Goal: Task Accomplishment & Management: Manage account settings

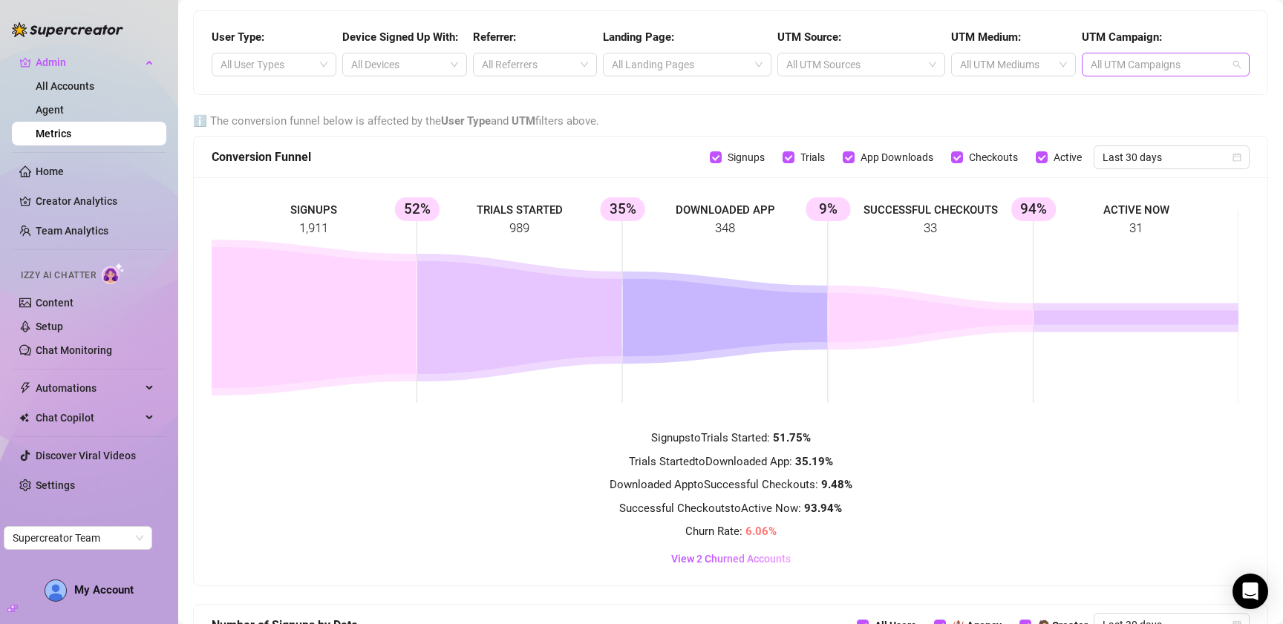
click at [1126, 71] on div at bounding box center [1158, 64] width 146 height 21
click at [1012, 79] on div "User Type: All User Types Device Signed Up With: All Devices Referrer: All Refe…" at bounding box center [731, 52] width 1074 height 83
click at [1012, 59] on div at bounding box center [1005, 64] width 103 height 21
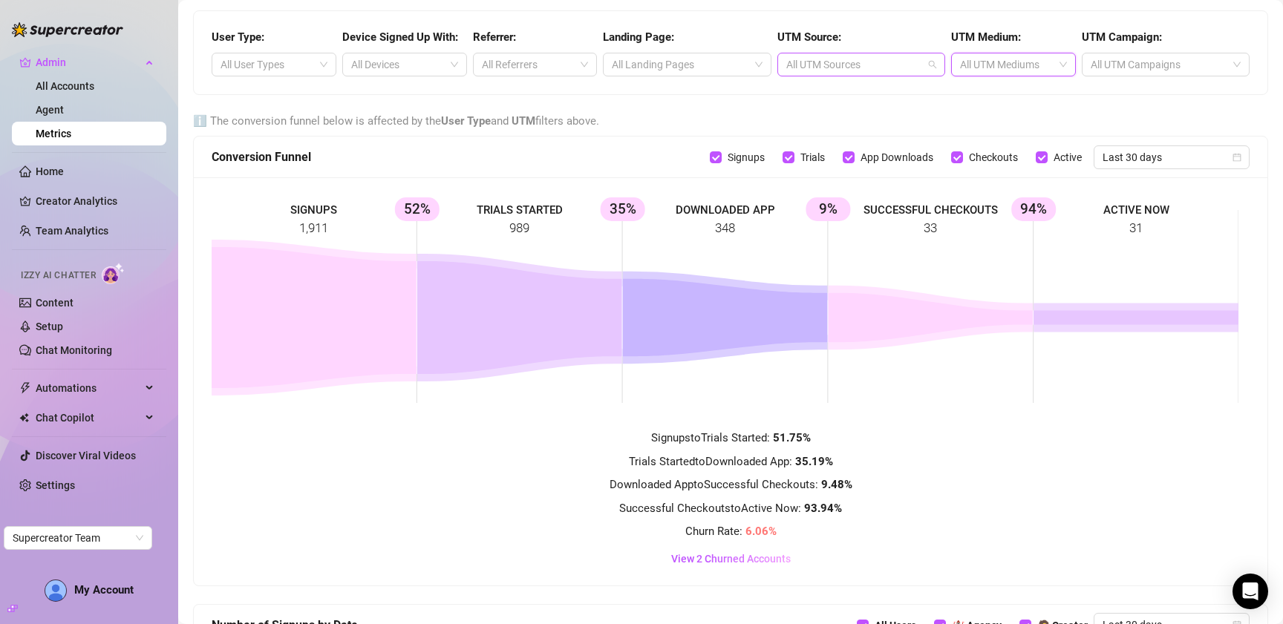
click at [858, 66] on div at bounding box center [853, 64] width 146 height 21
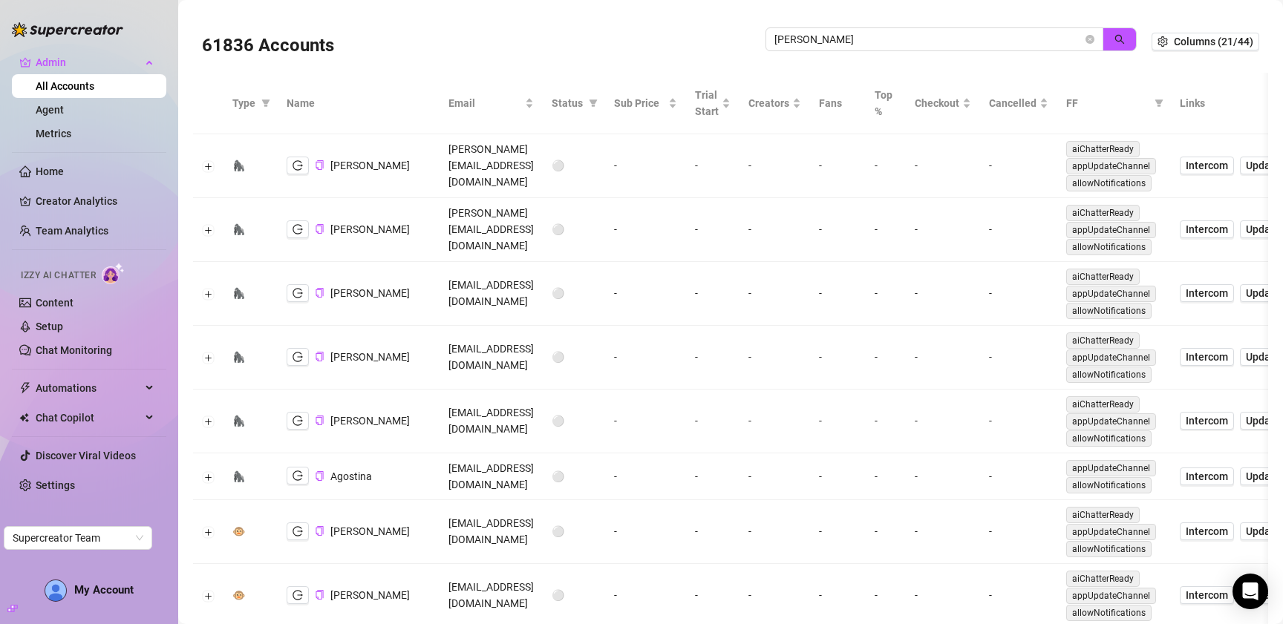
scroll to position [319, 0]
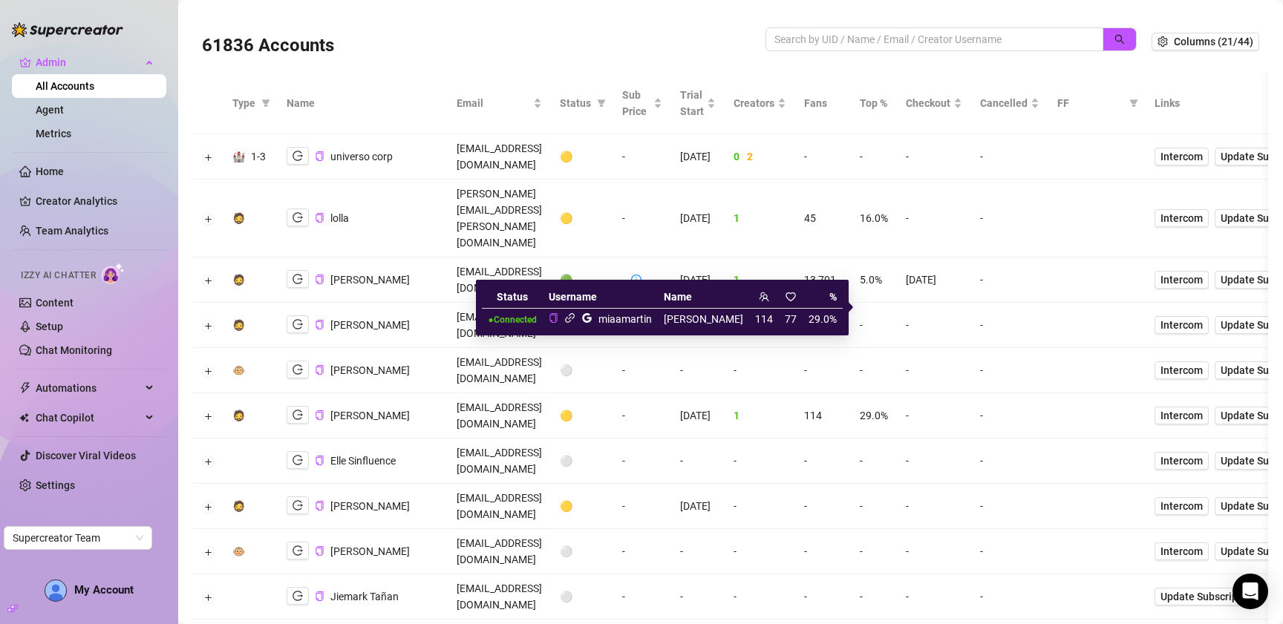
click at [575, 321] on icon "link" at bounding box center [570, 318] width 10 height 10
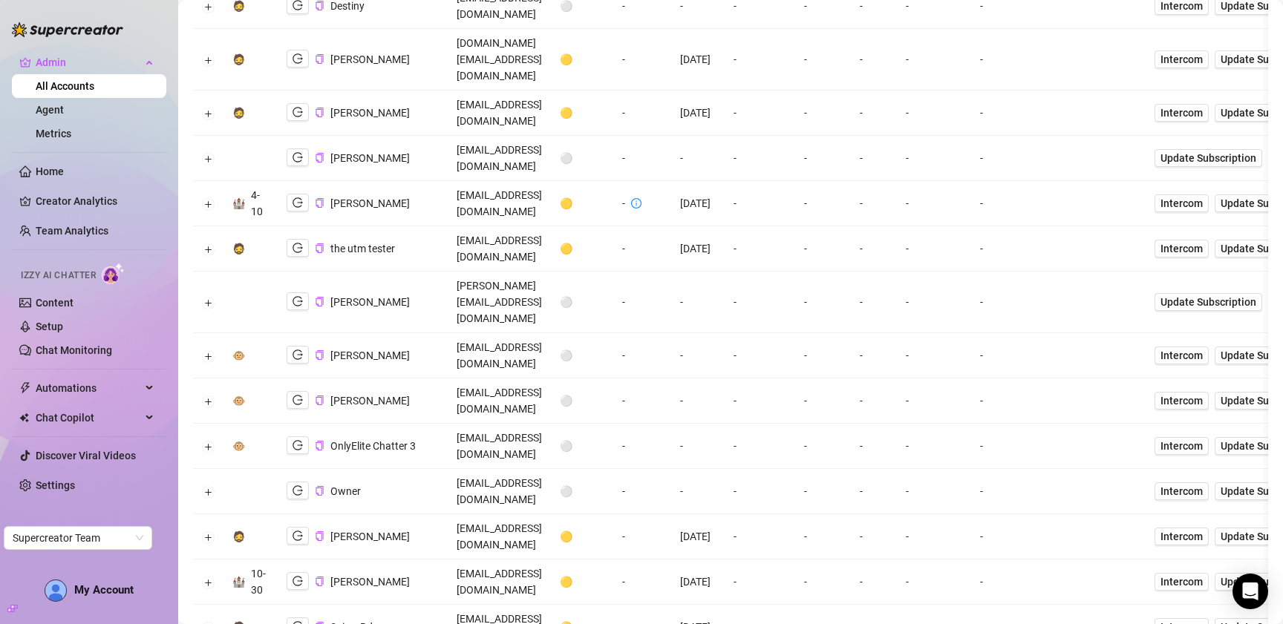
scroll to position [895, 0]
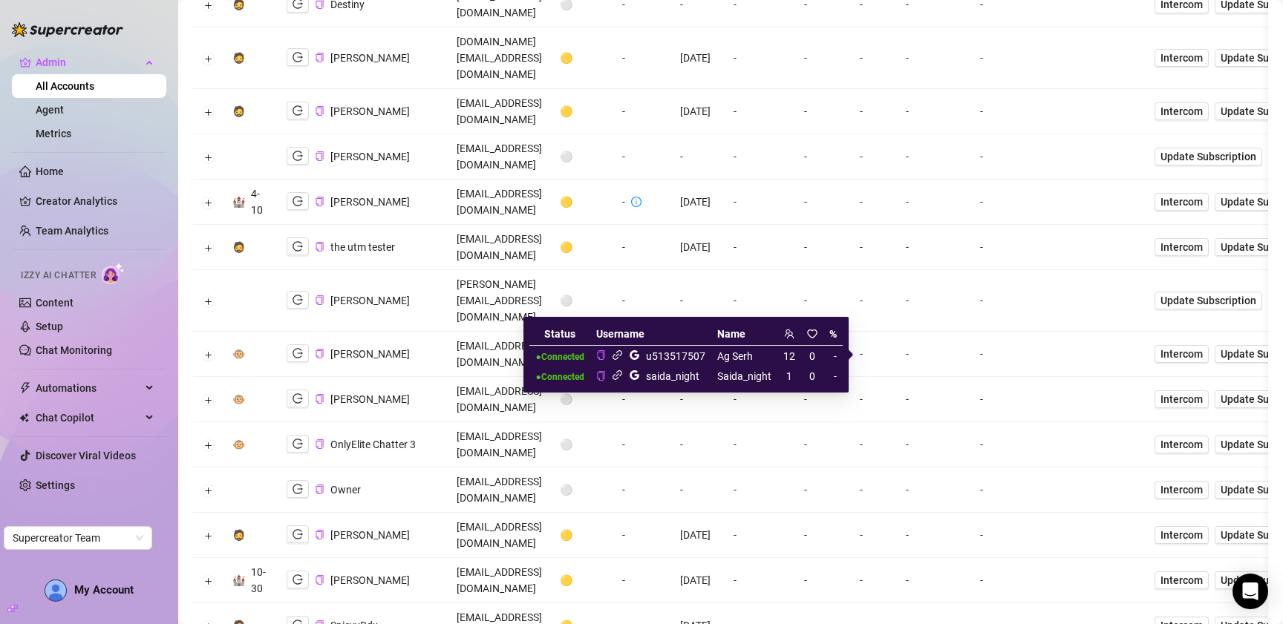
click at [613, 378] on icon "link" at bounding box center [618, 376] width 10 height 10
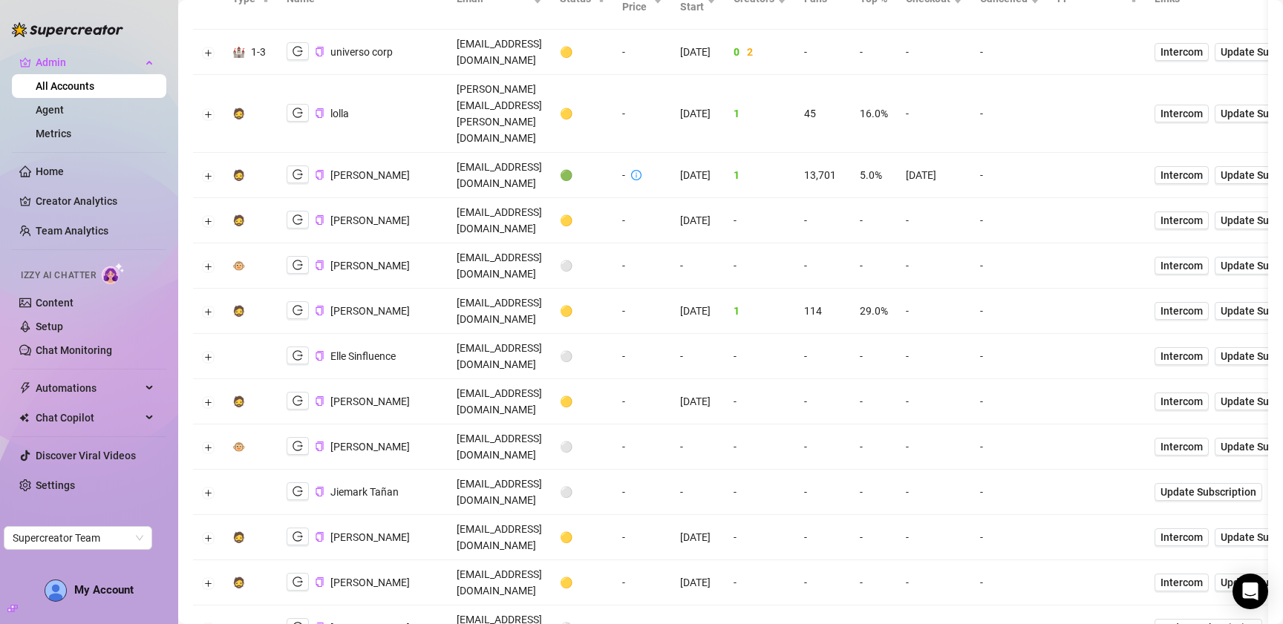
scroll to position [0, 0]
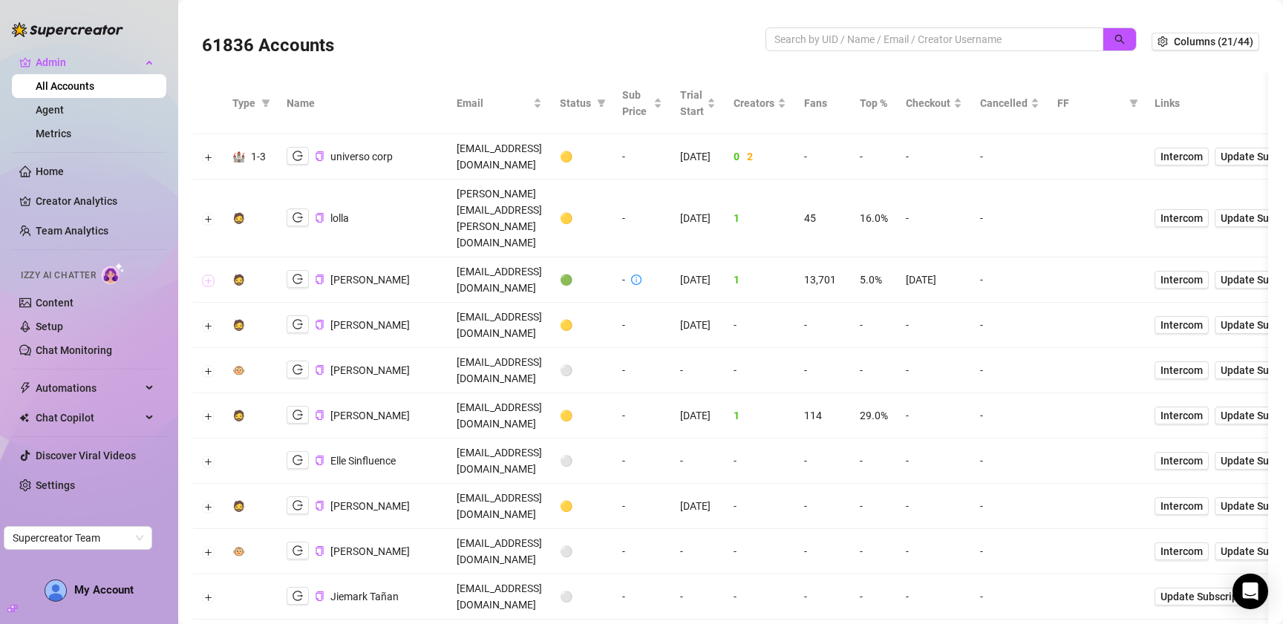
click at [209, 275] on button "Expand row" at bounding box center [209, 281] width 12 height 12
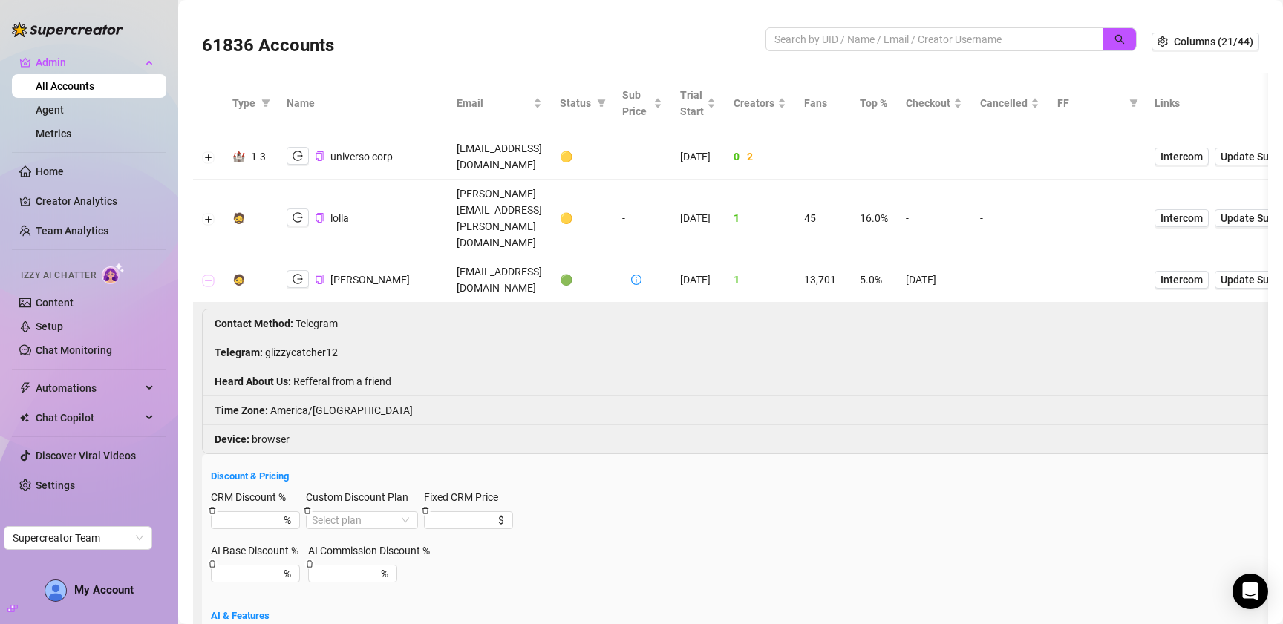
click at [209, 275] on button "Collapse row" at bounding box center [209, 281] width 12 height 12
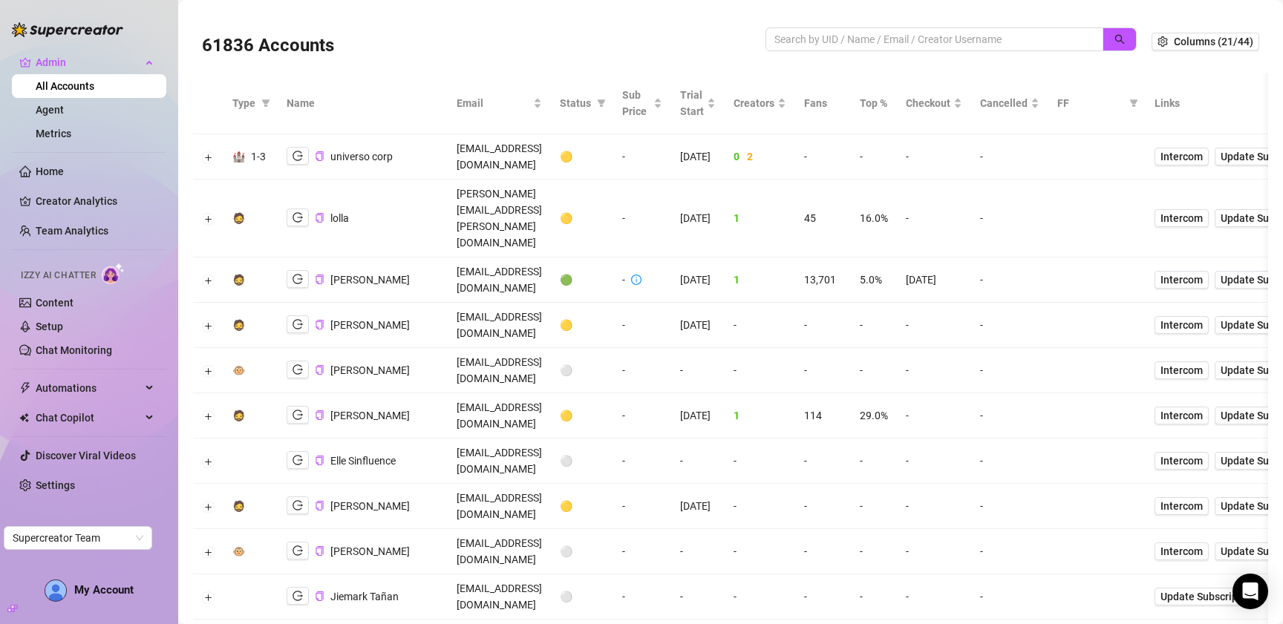
click at [210, 180] on td at bounding box center [208, 219] width 30 height 78
click at [210, 213] on button "Expand row" at bounding box center [209, 219] width 12 height 12
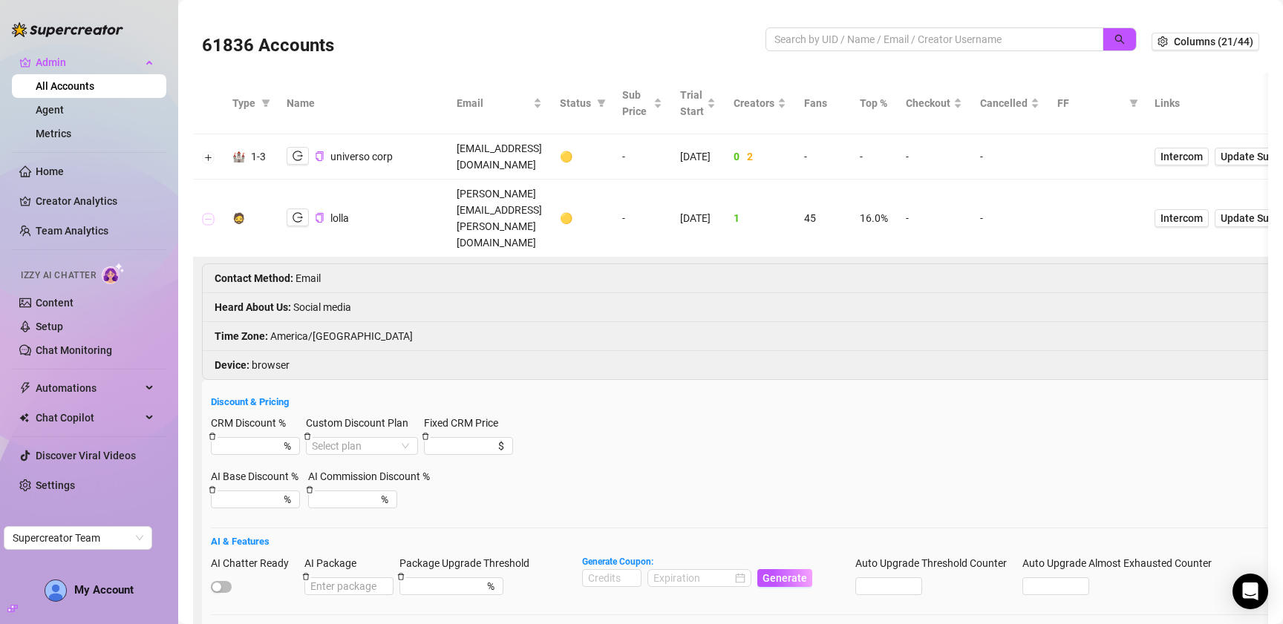
click at [210, 213] on button "Collapse row" at bounding box center [209, 219] width 12 height 12
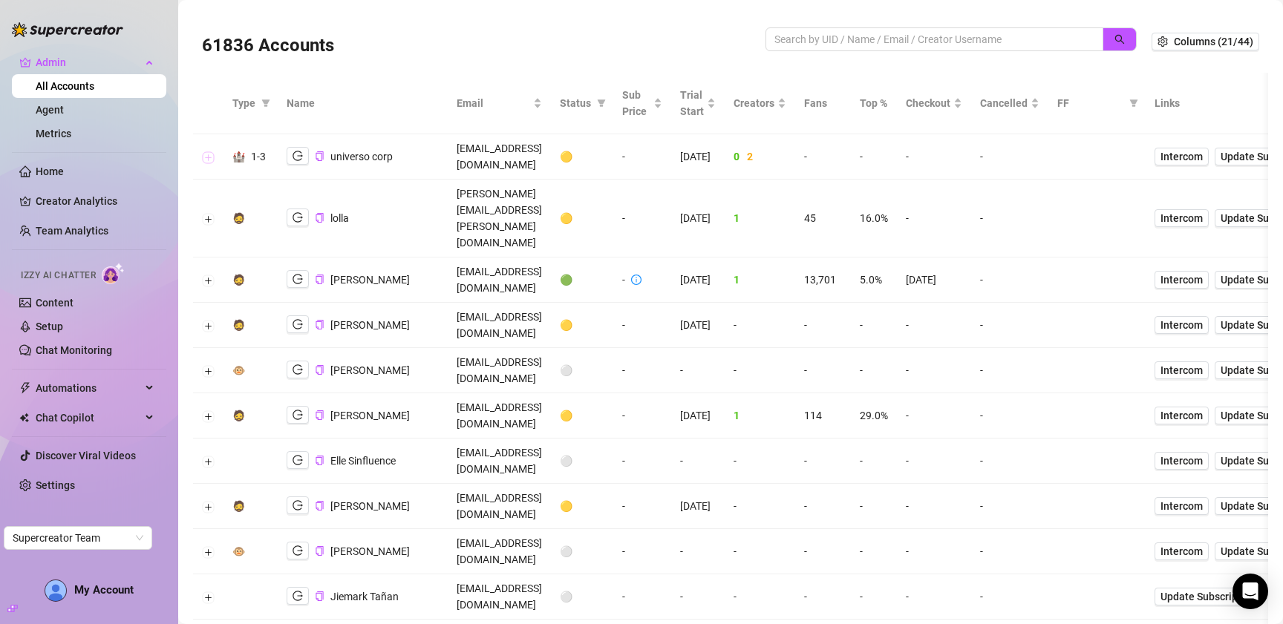
click at [208, 151] on button "Expand row" at bounding box center [209, 157] width 12 height 12
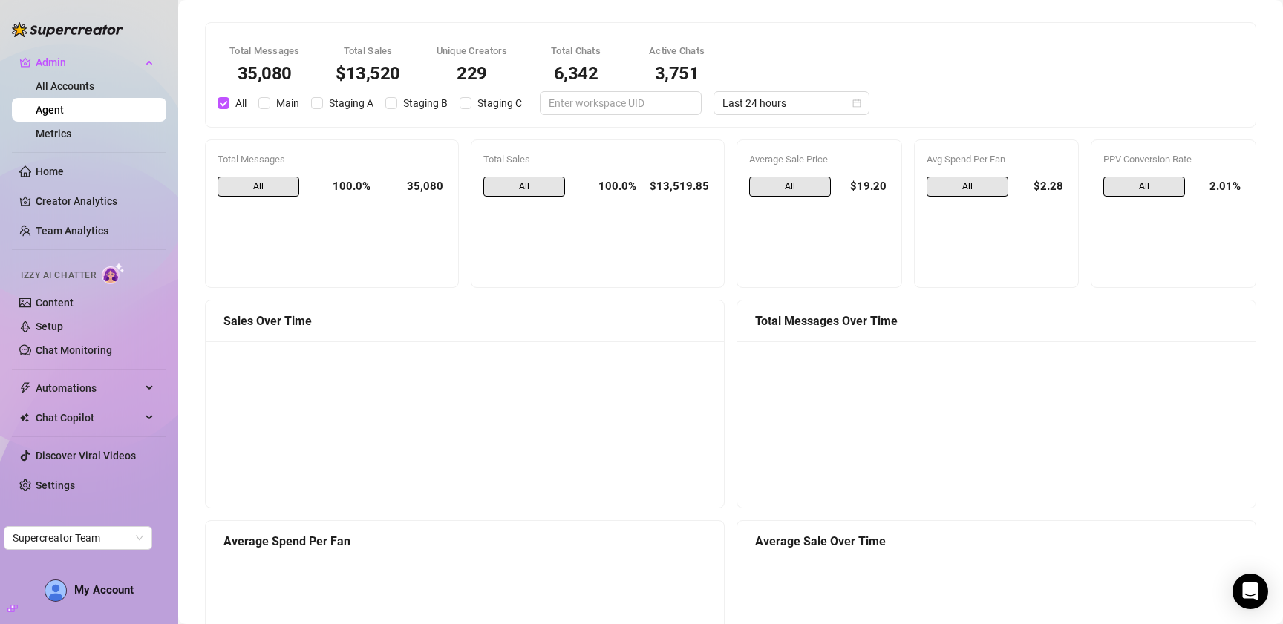
scroll to position [1153, 0]
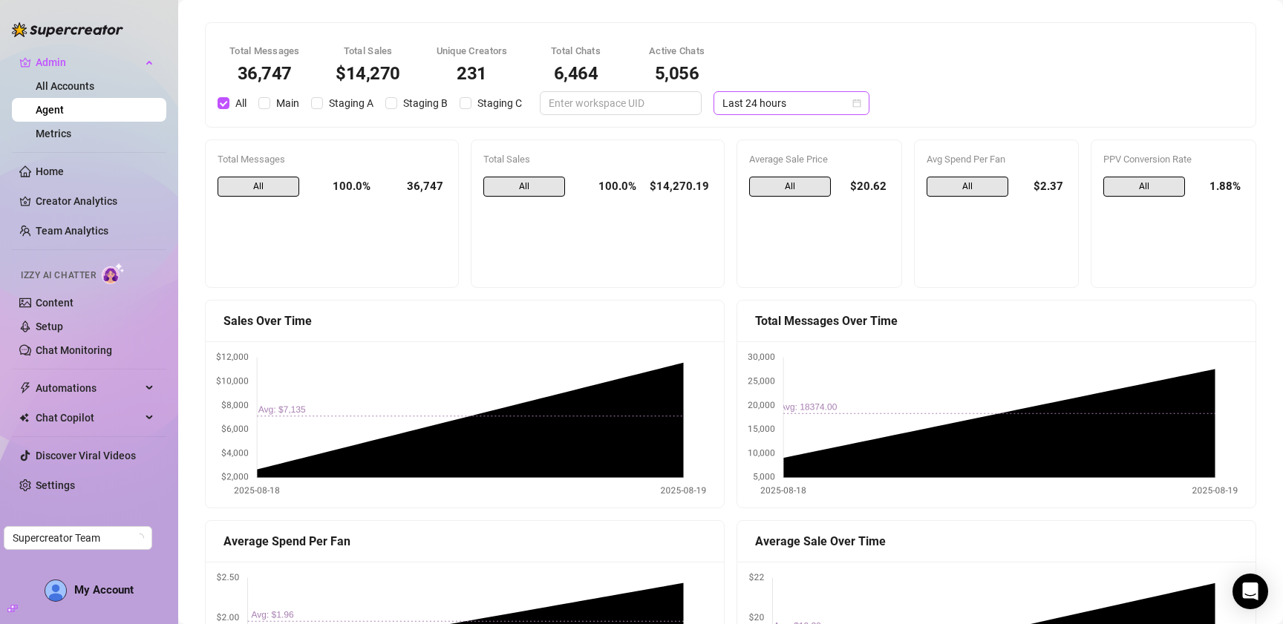
click at [765, 108] on span "Last 24 hours" at bounding box center [791, 103] width 138 height 22
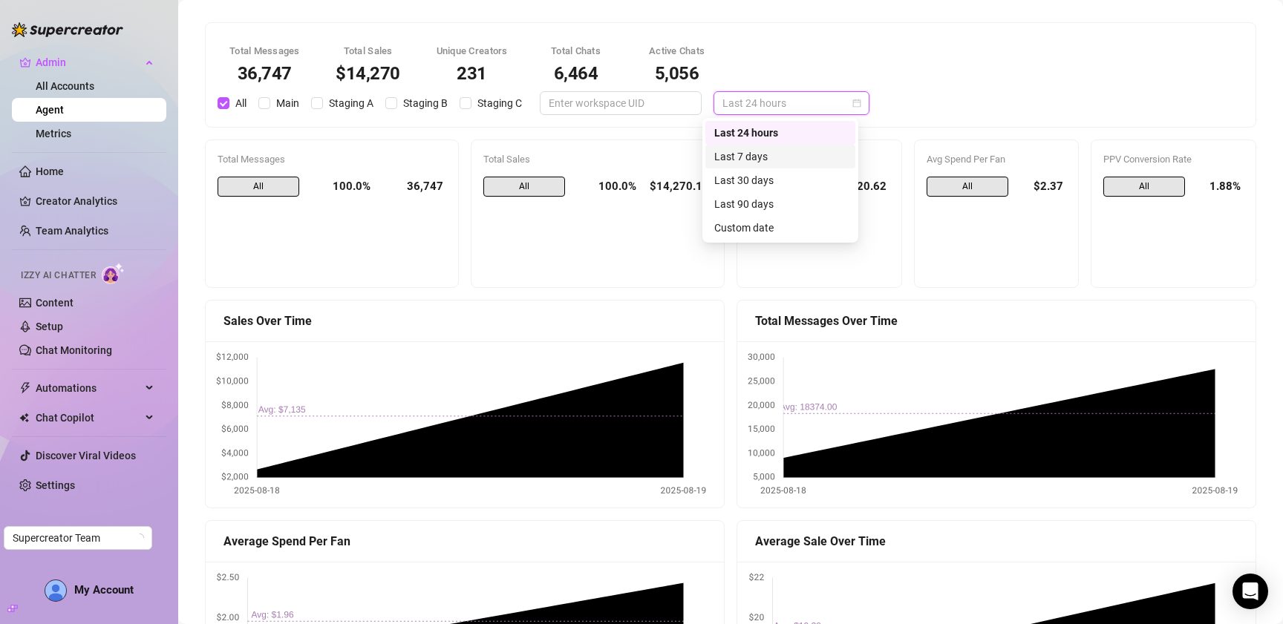
click at [764, 155] on div "Last 7 days" at bounding box center [780, 157] width 132 height 16
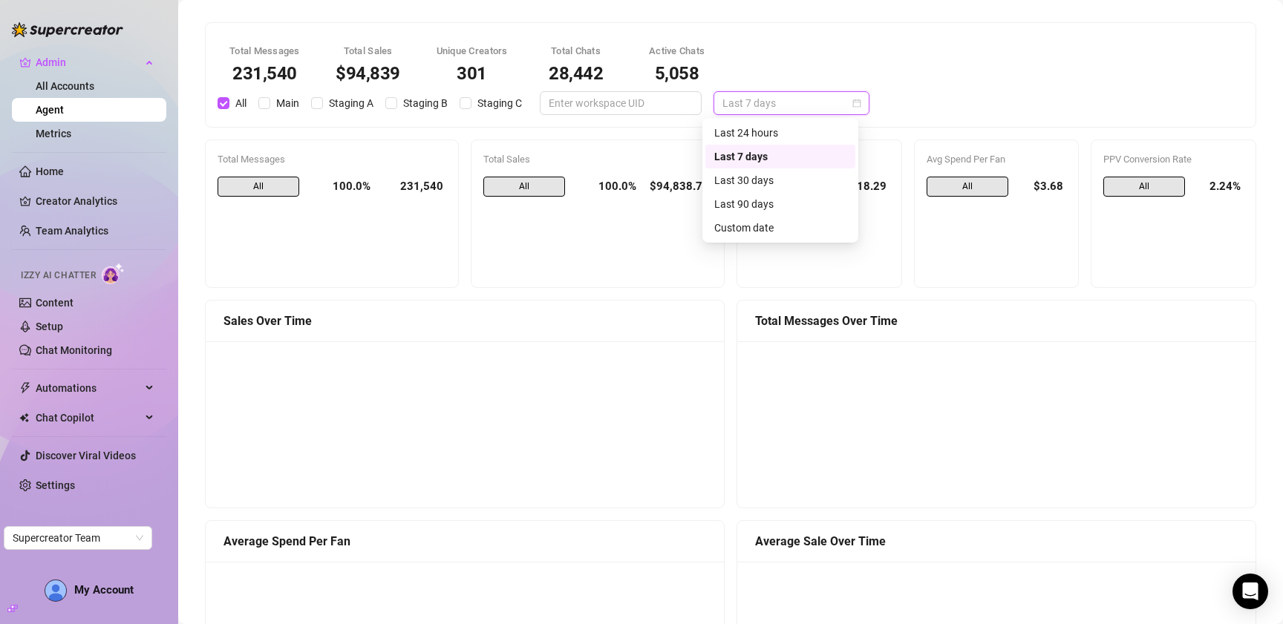
click at [786, 95] on span "Last 7 days" at bounding box center [791, 103] width 138 height 22
click at [772, 203] on div "Last 90 days" at bounding box center [780, 204] width 132 height 16
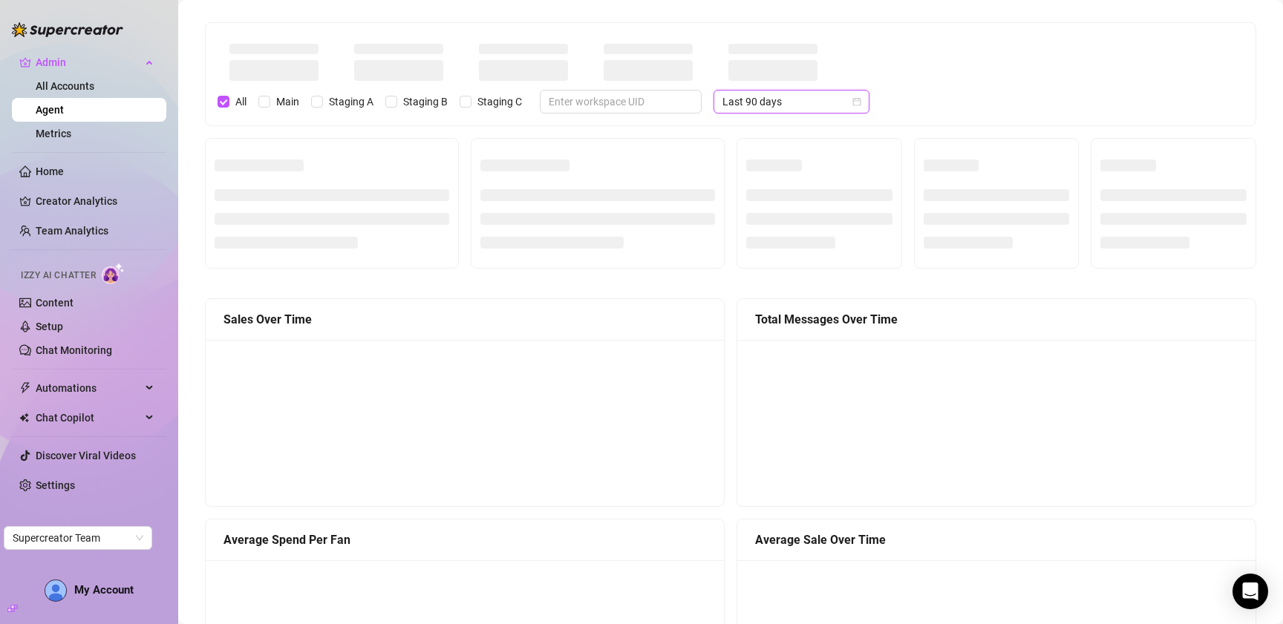
click at [760, 106] on span "Last 90 days" at bounding box center [791, 102] width 138 height 22
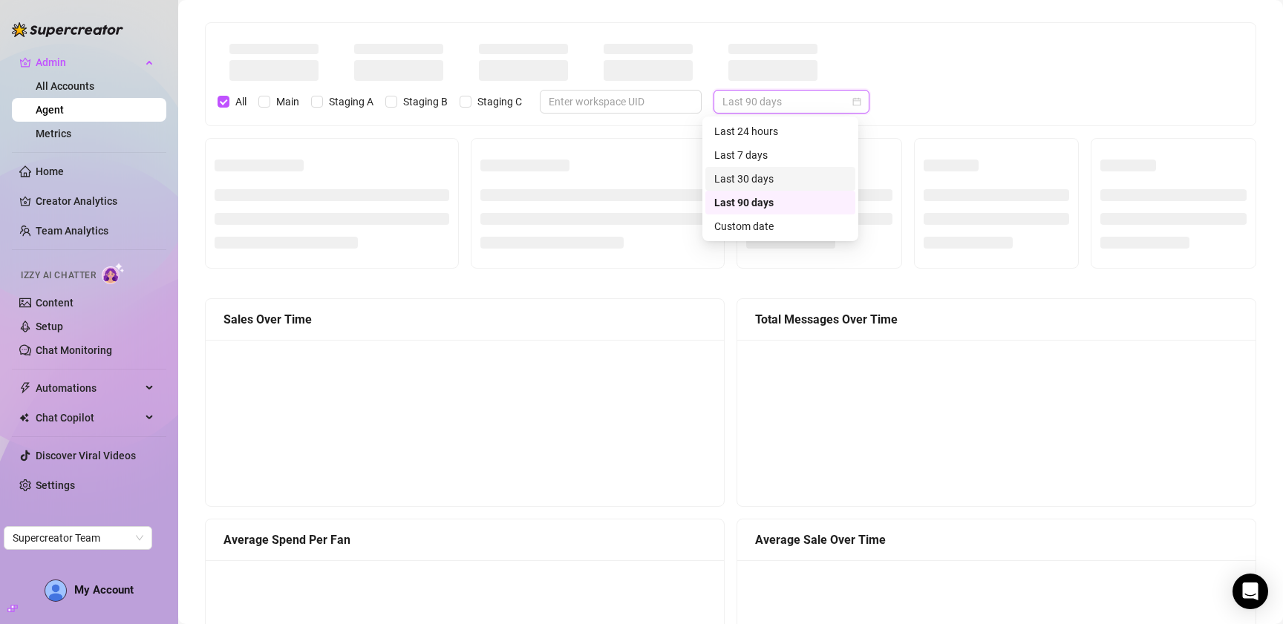
click at [756, 181] on div "Last 30 days" at bounding box center [780, 179] width 132 height 16
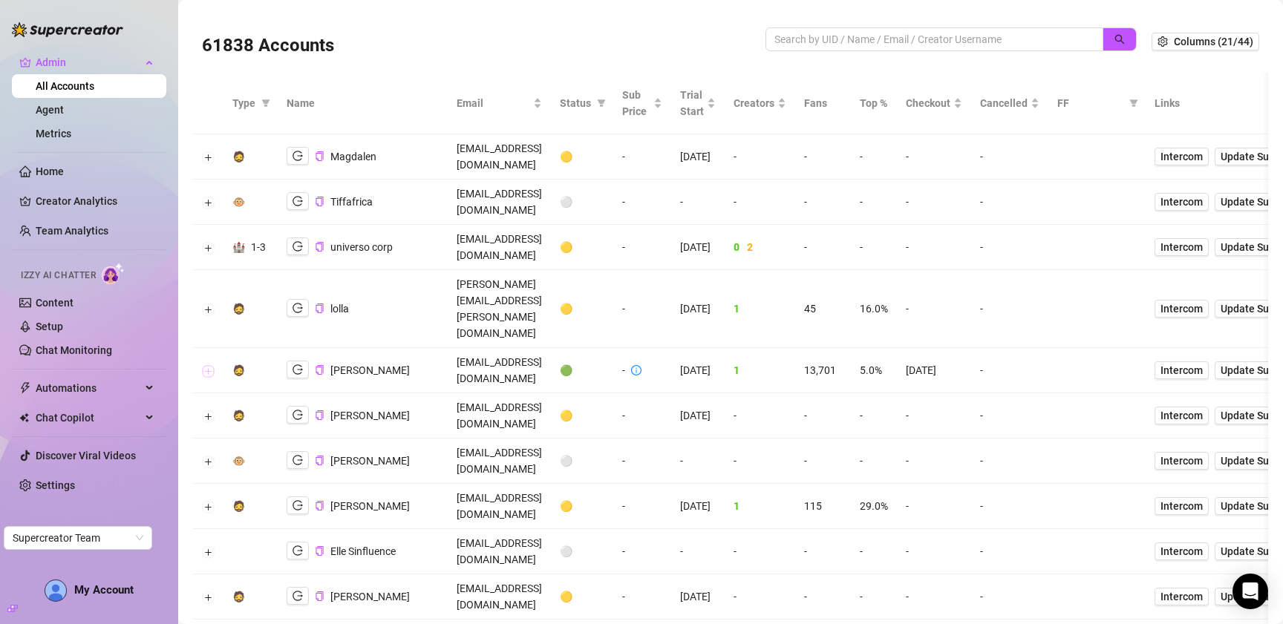
click at [210, 365] on button "Expand row" at bounding box center [209, 371] width 12 height 12
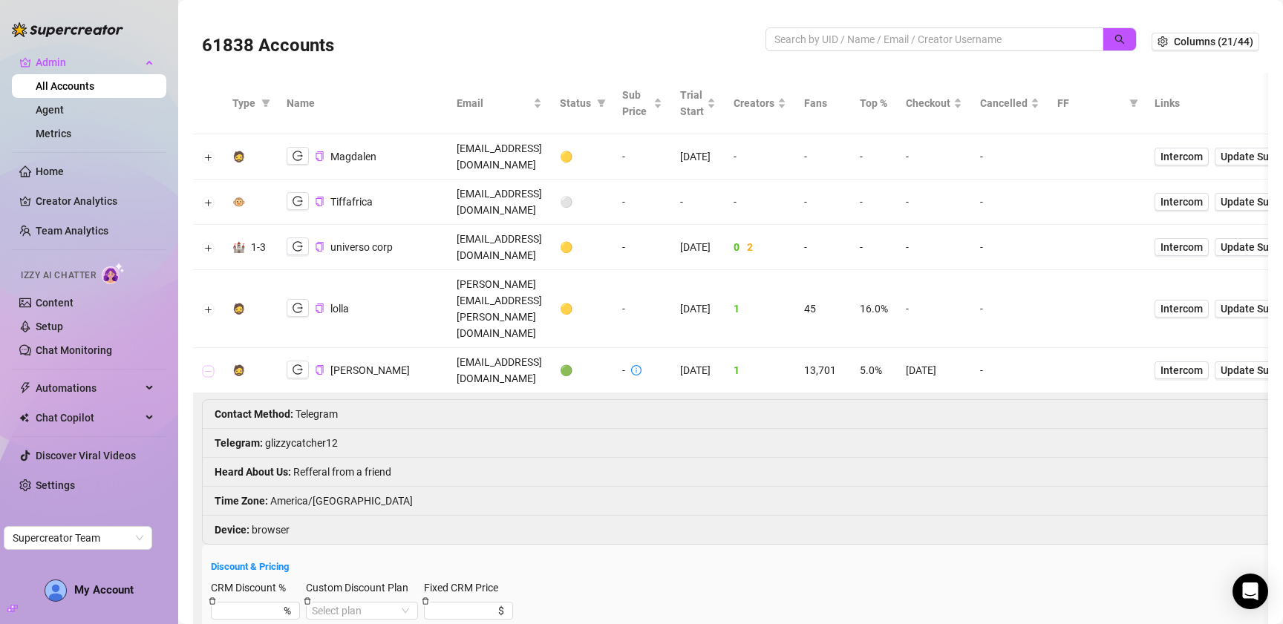
click at [210, 365] on button "Collapse row" at bounding box center [209, 371] width 12 height 12
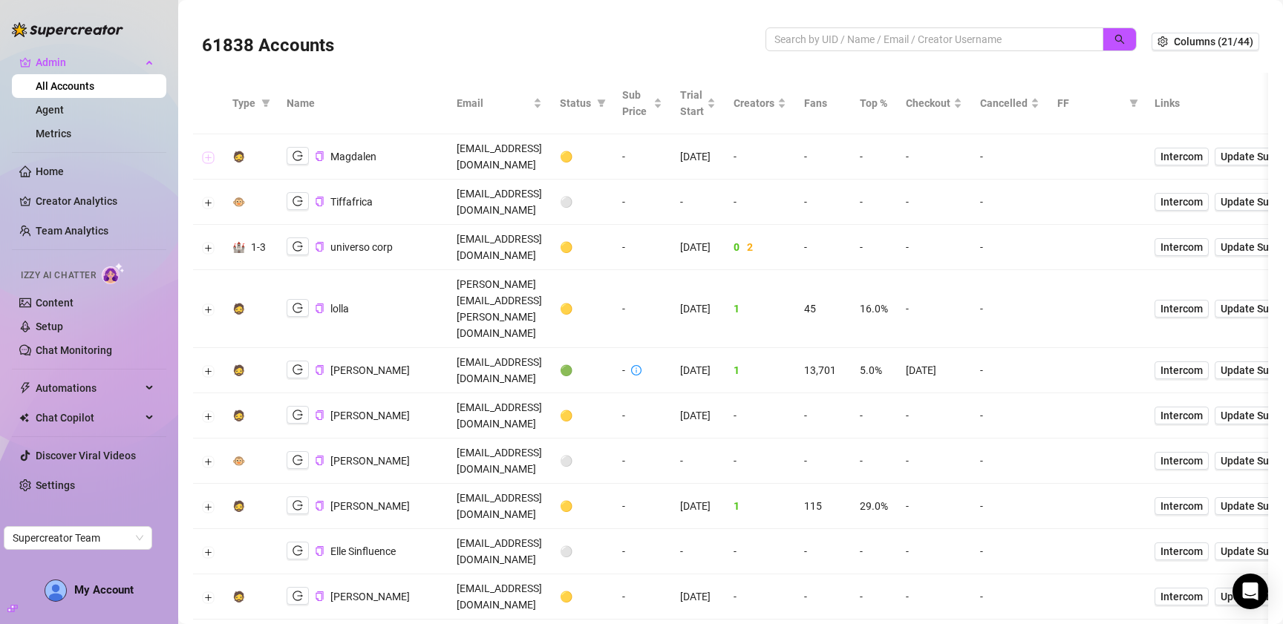
click at [210, 151] on button "Expand row" at bounding box center [209, 157] width 12 height 12
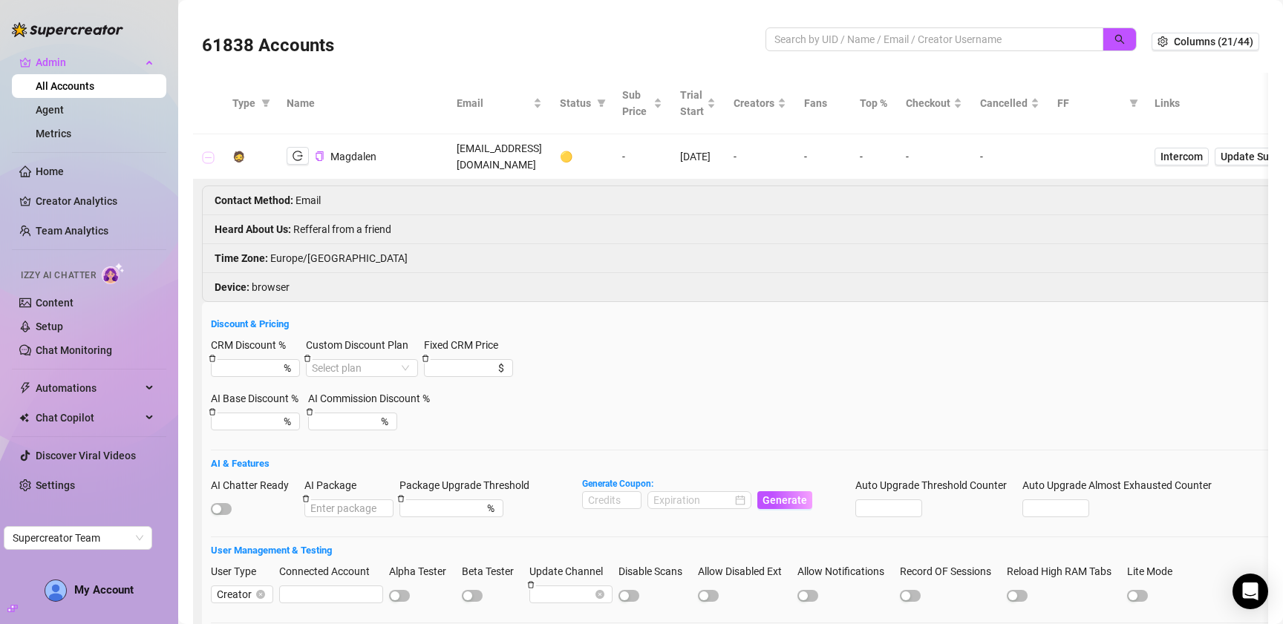
click at [210, 151] on button "Collapse row" at bounding box center [209, 157] width 12 height 12
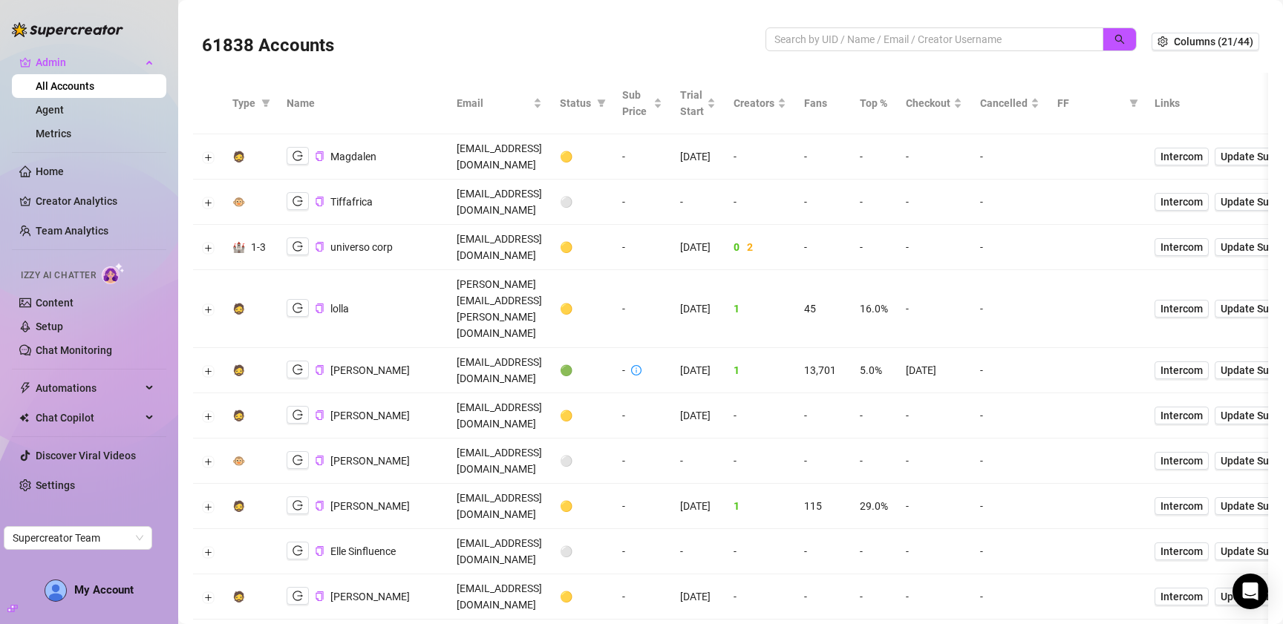
click at [221, 270] on td at bounding box center [208, 309] width 30 height 78
click at [217, 270] on td at bounding box center [208, 309] width 30 height 78
click at [209, 304] on button "Expand row" at bounding box center [209, 310] width 12 height 12
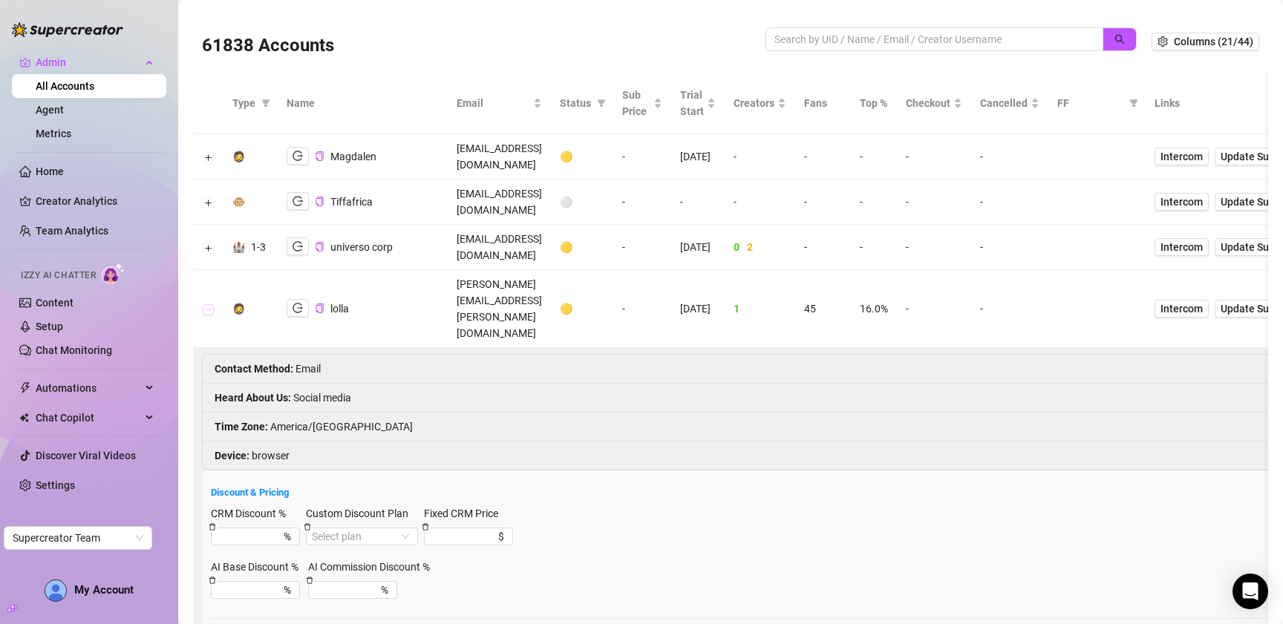
click at [209, 304] on button "Collapse row" at bounding box center [209, 310] width 12 height 12
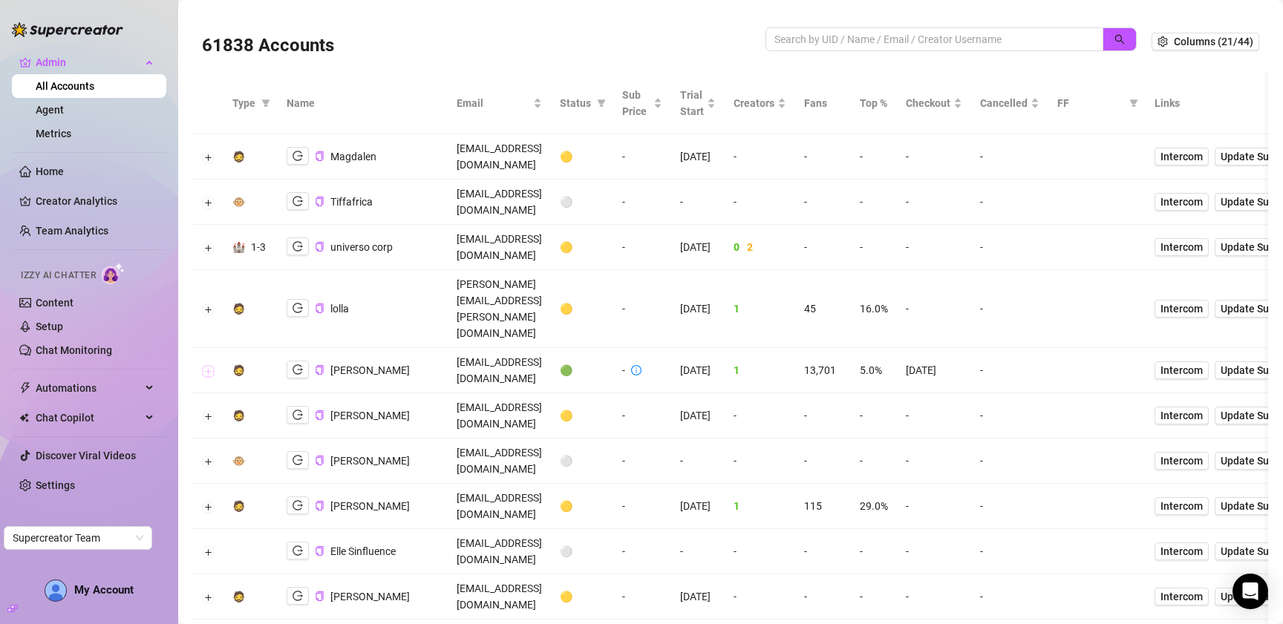
click at [209, 365] on button "Expand row" at bounding box center [209, 371] width 12 height 12
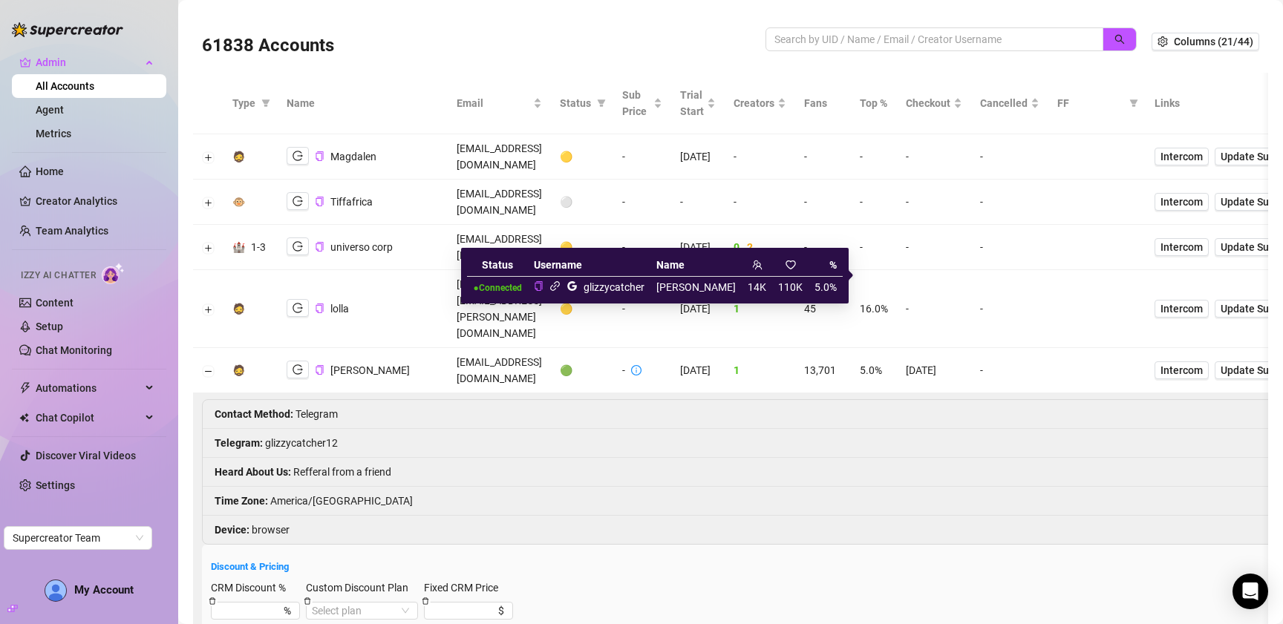
click at [561, 287] on icon "link" at bounding box center [554, 286] width 11 height 11
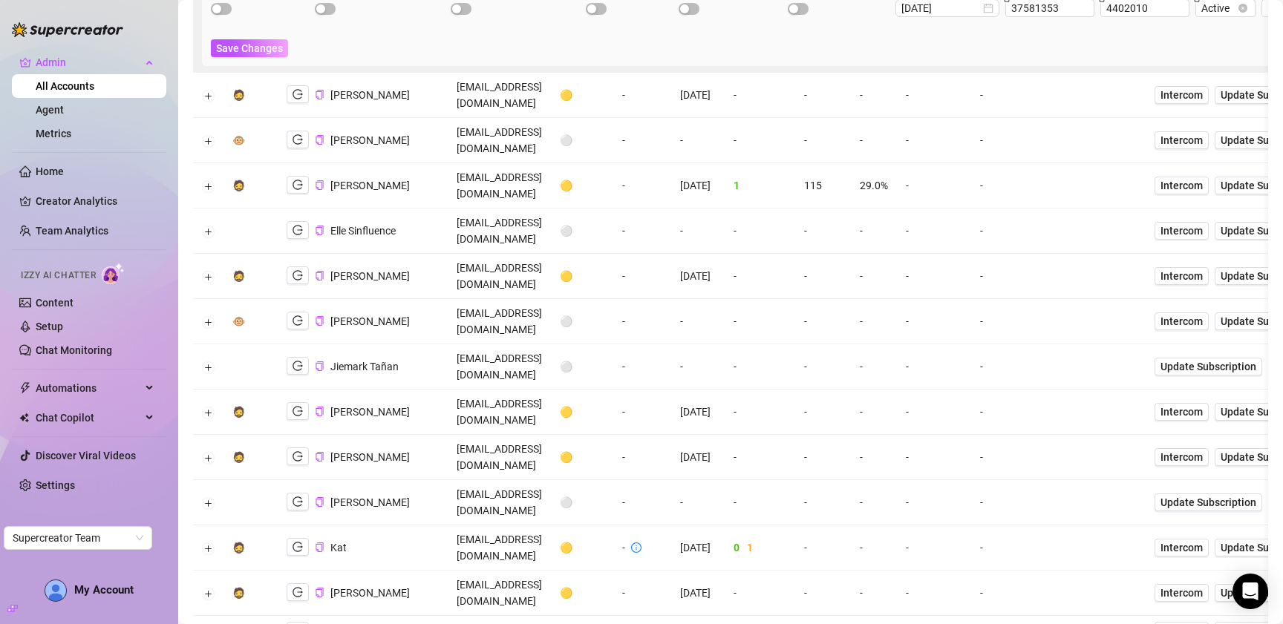
scroll to position [917, 0]
click at [206, 624] on button "Expand row" at bounding box center [209, 632] width 12 height 12
click at [206, 624] on button "Collapse row" at bounding box center [209, 632] width 12 height 12
click at [206, 587] on button "Expand row" at bounding box center [209, 593] width 12 height 12
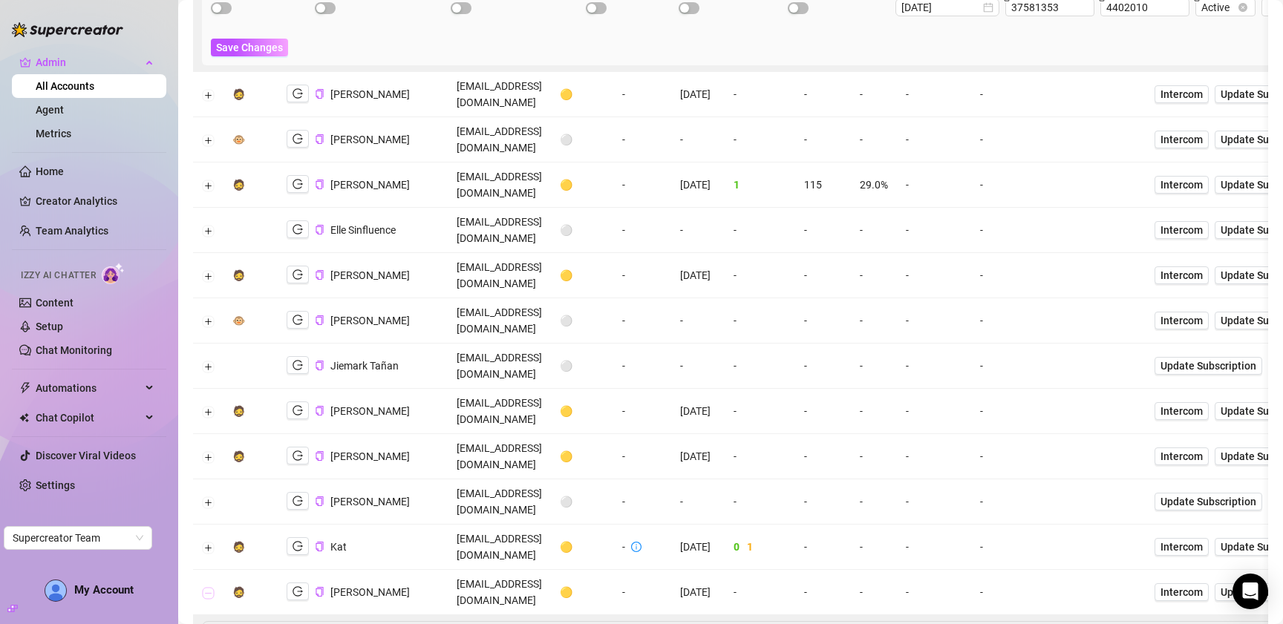
click at [206, 587] on button "Collapse row" at bounding box center [209, 593] width 12 height 12
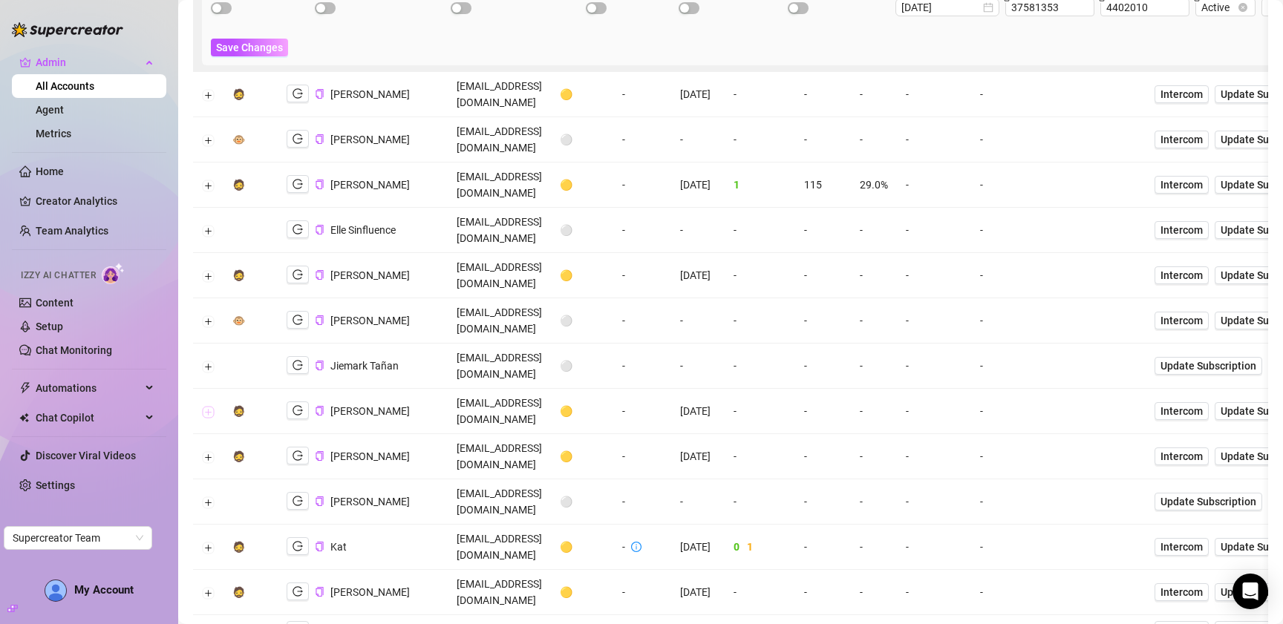
click at [207, 406] on button "Expand row" at bounding box center [209, 412] width 12 height 12
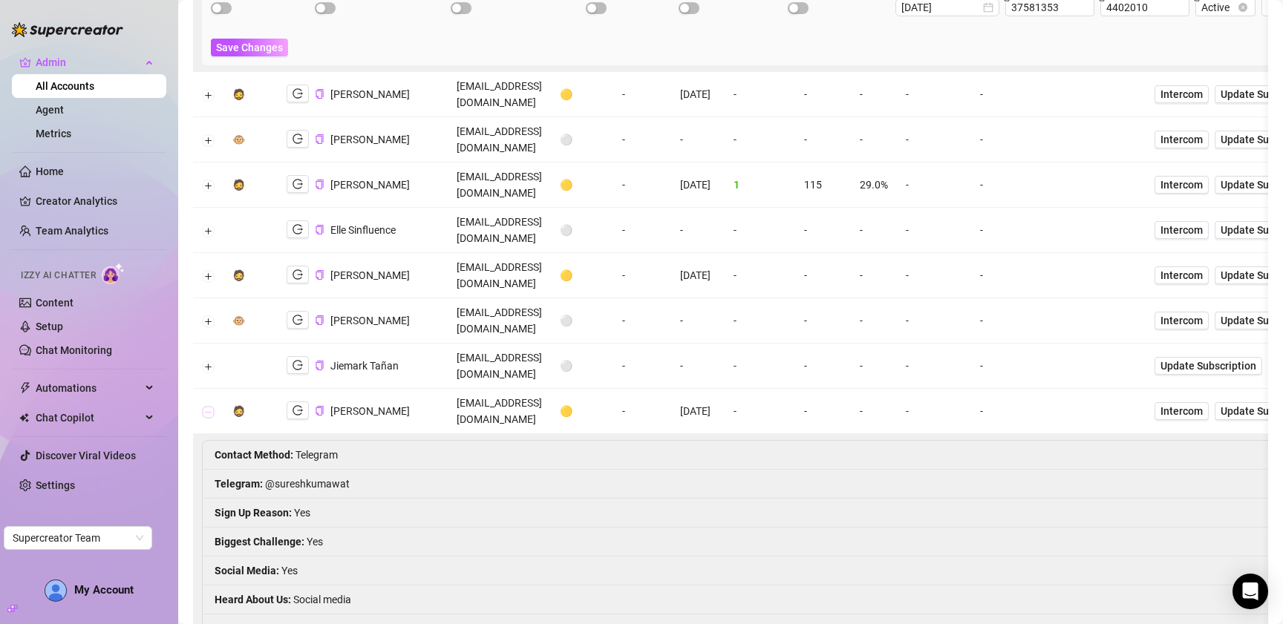
click at [207, 406] on button "Collapse row" at bounding box center [209, 412] width 12 height 12
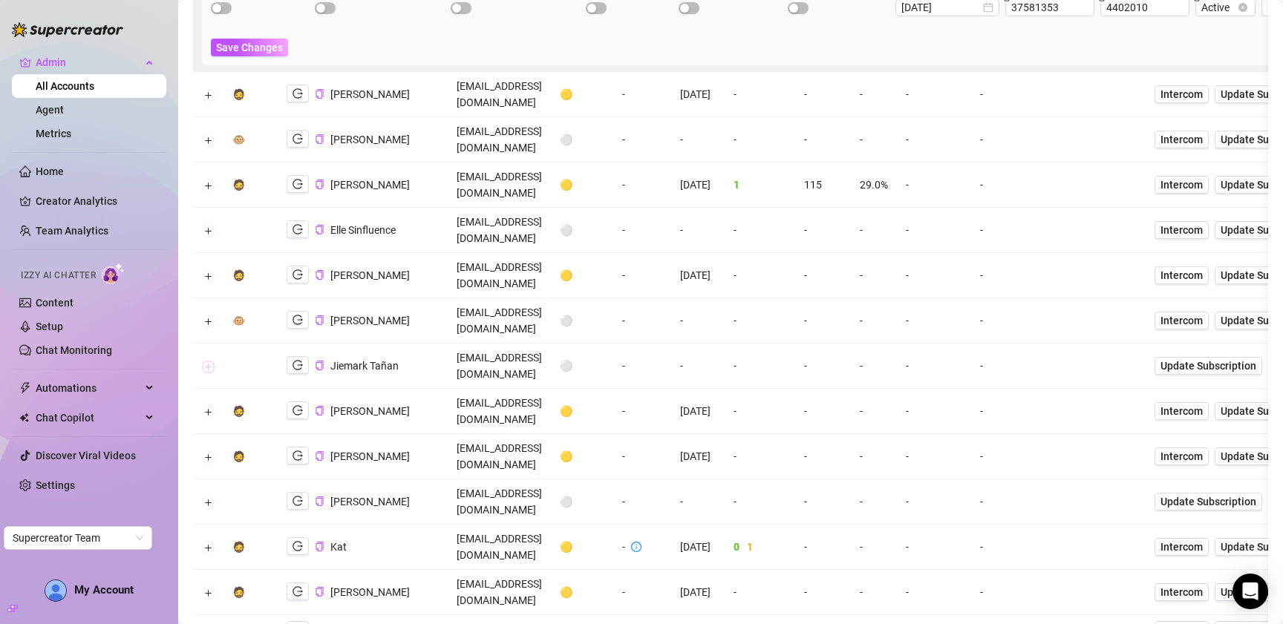
click at [206, 361] on button "Expand row" at bounding box center [209, 367] width 12 height 12
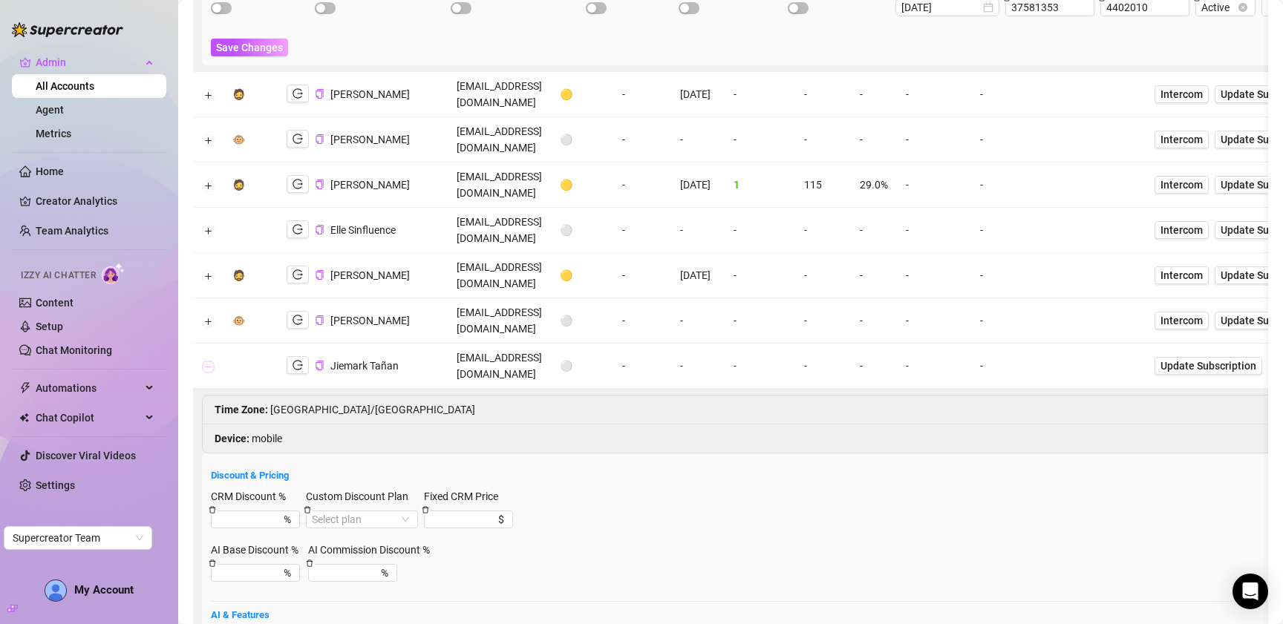
click at [206, 361] on button "Collapse row" at bounding box center [209, 367] width 12 height 12
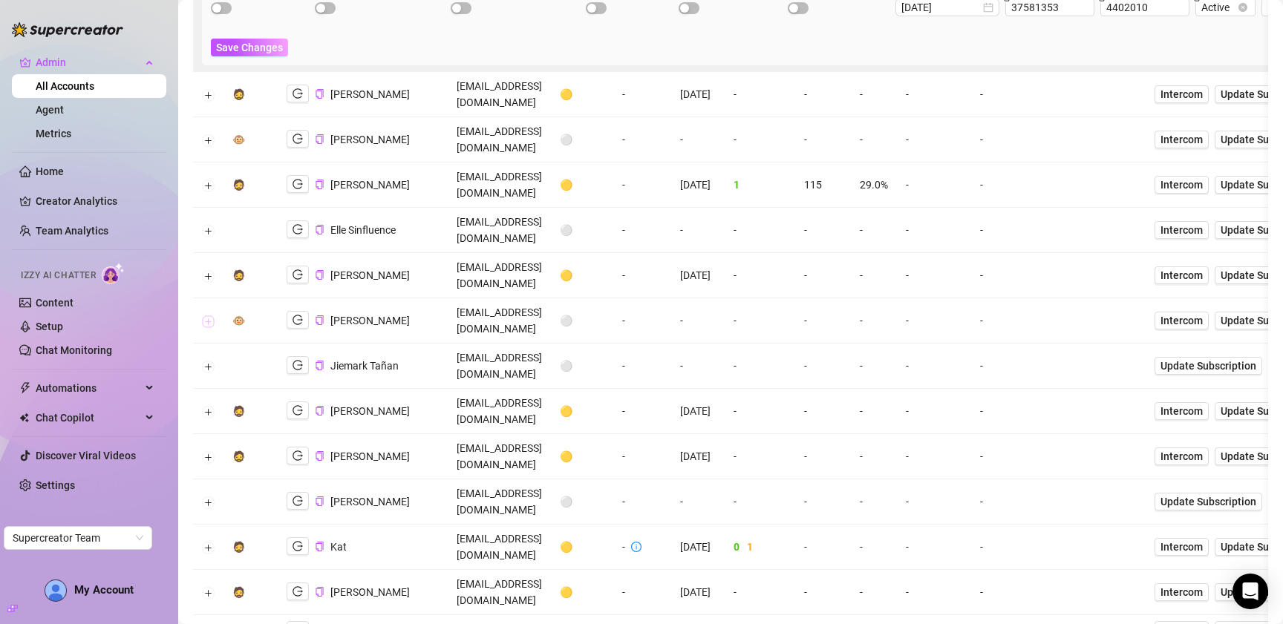
click at [206, 316] on button "Expand row" at bounding box center [209, 322] width 12 height 12
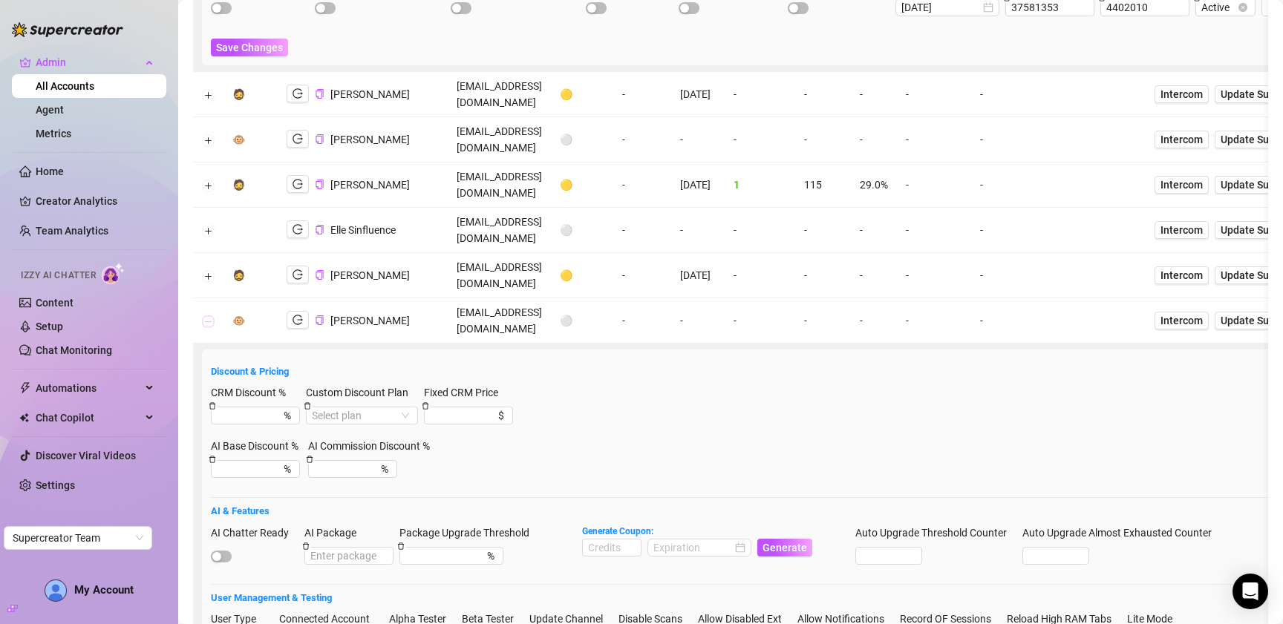
click at [206, 316] on button "Collapse row" at bounding box center [209, 322] width 12 height 12
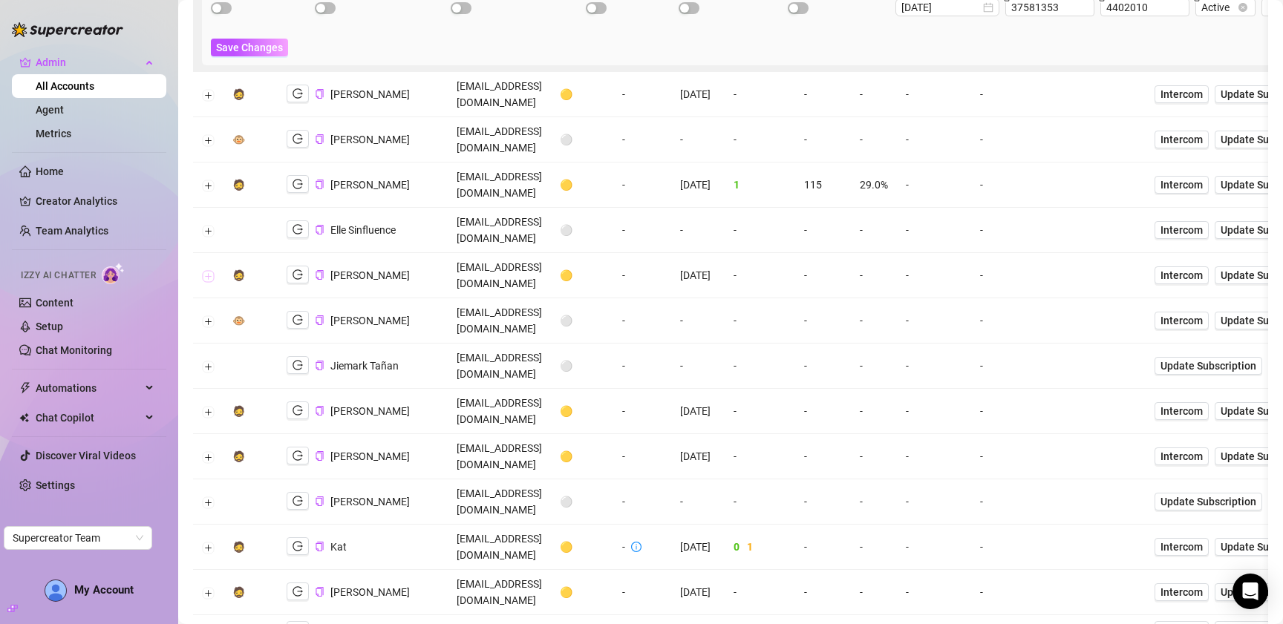
click at [206, 270] on button "Expand row" at bounding box center [209, 276] width 12 height 12
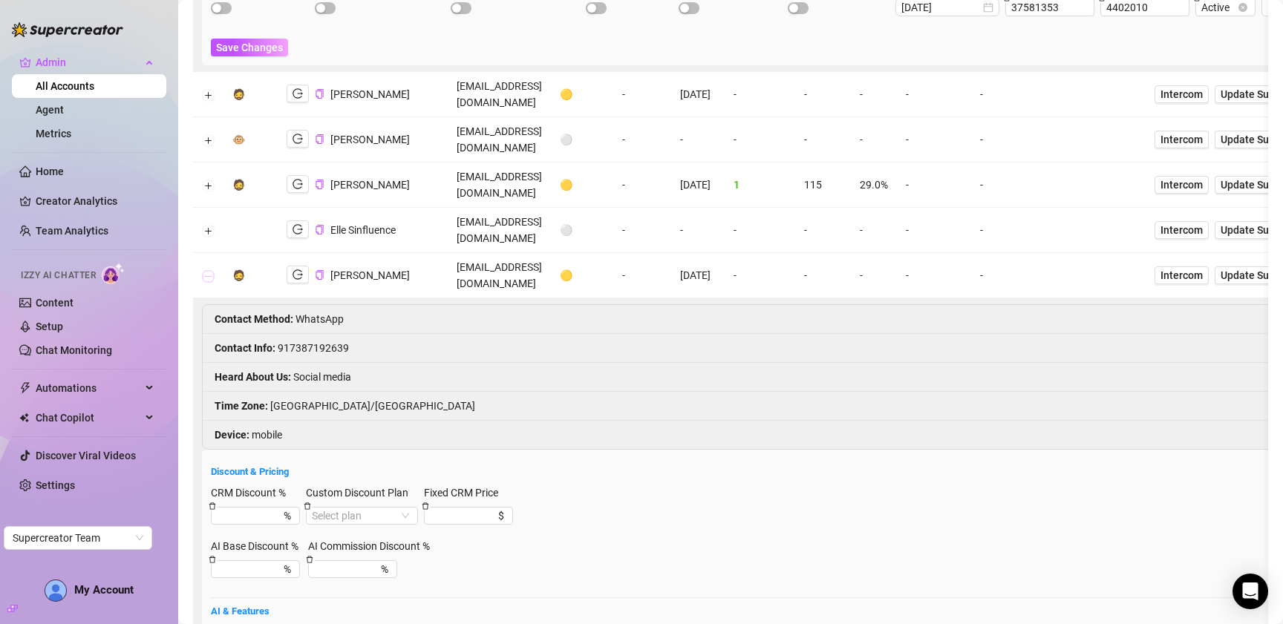
click at [206, 270] on button "Collapse row" at bounding box center [209, 276] width 12 height 12
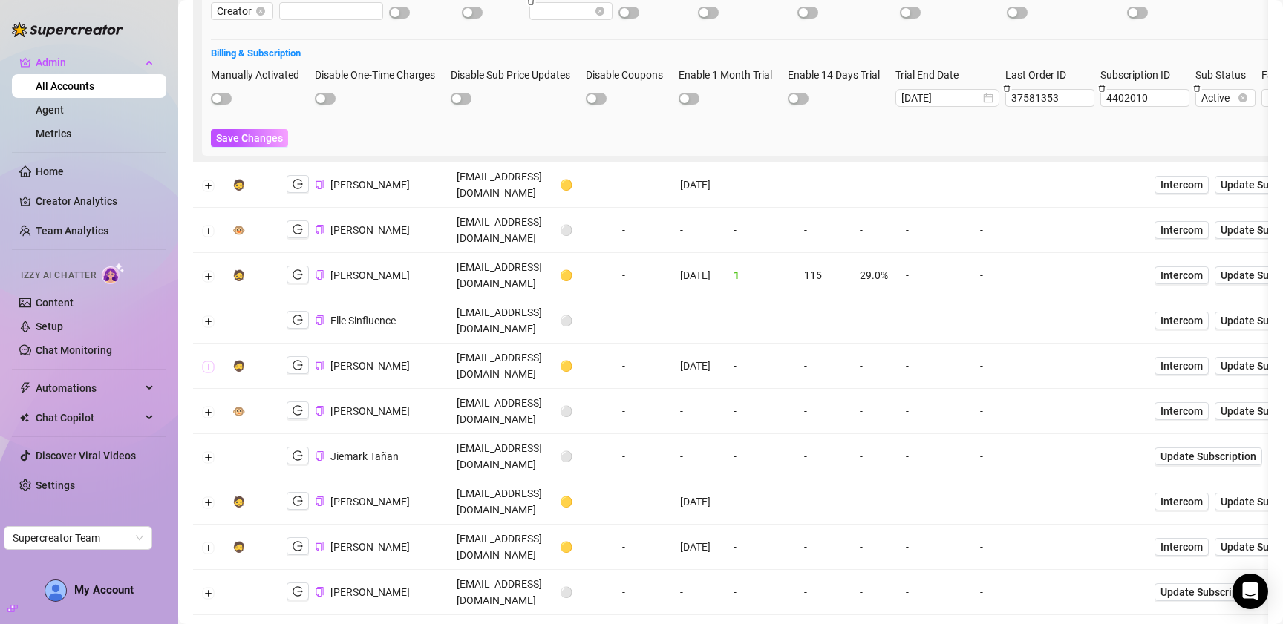
scroll to position [821, 0]
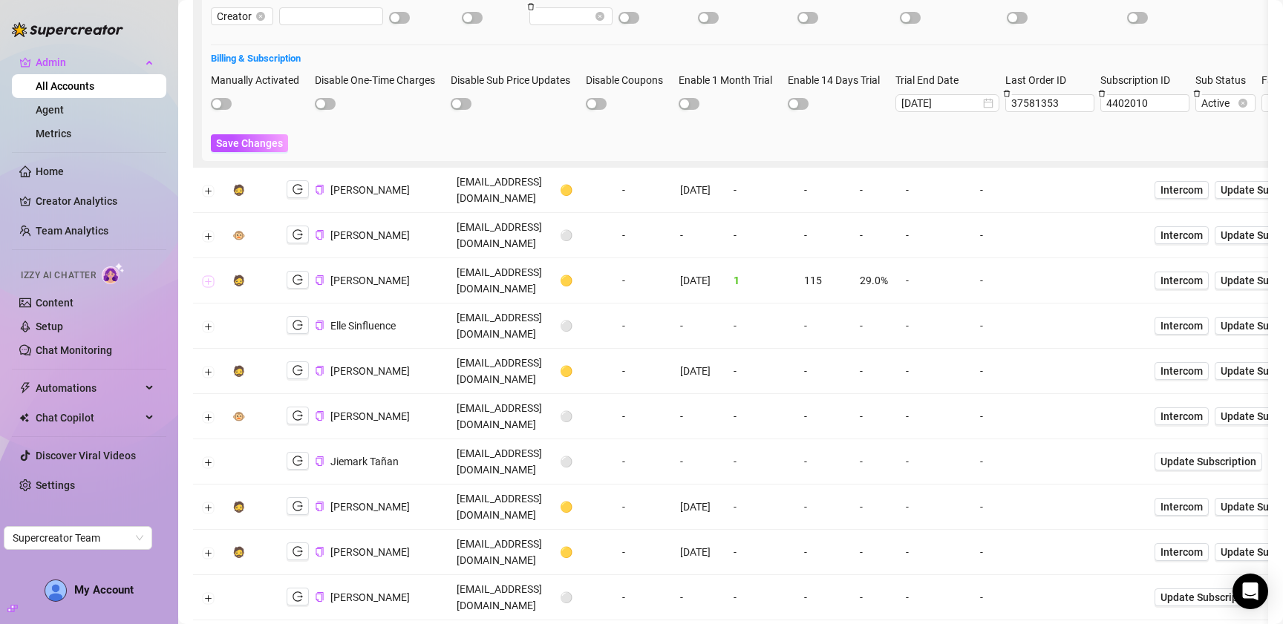
click at [208, 275] on button "Expand row" at bounding box center [209, 281] width 12 height 12
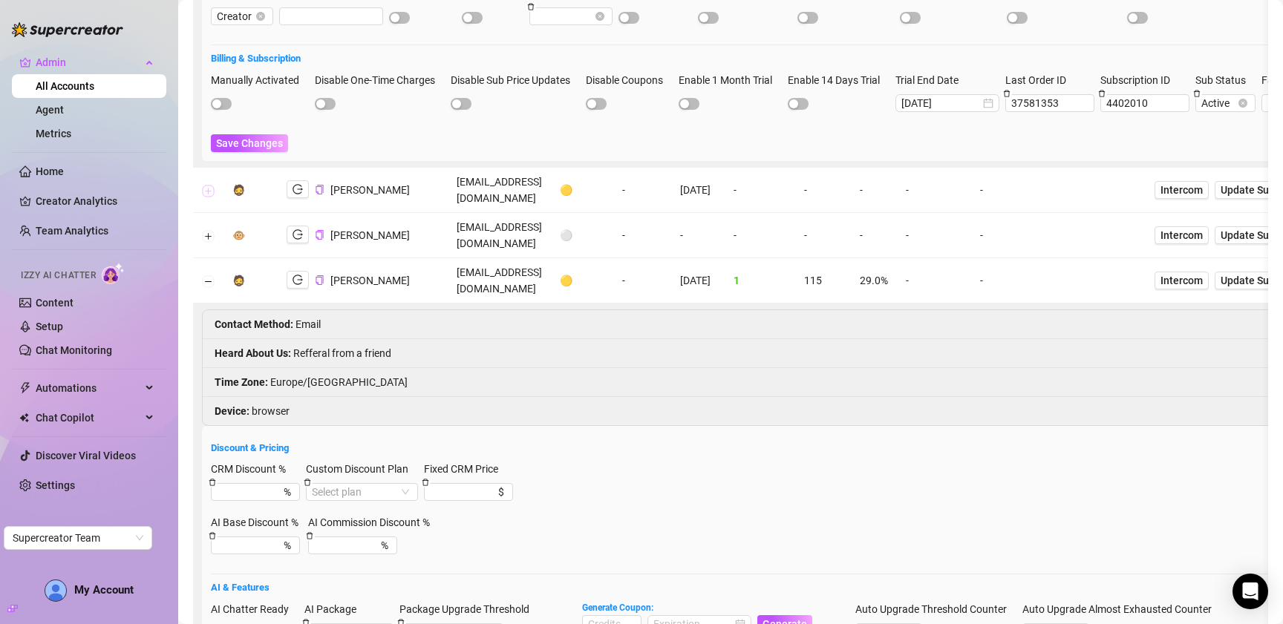
click at [212, 185] on button "Expand row" at bounding box center [209, 191] width 12 height 12
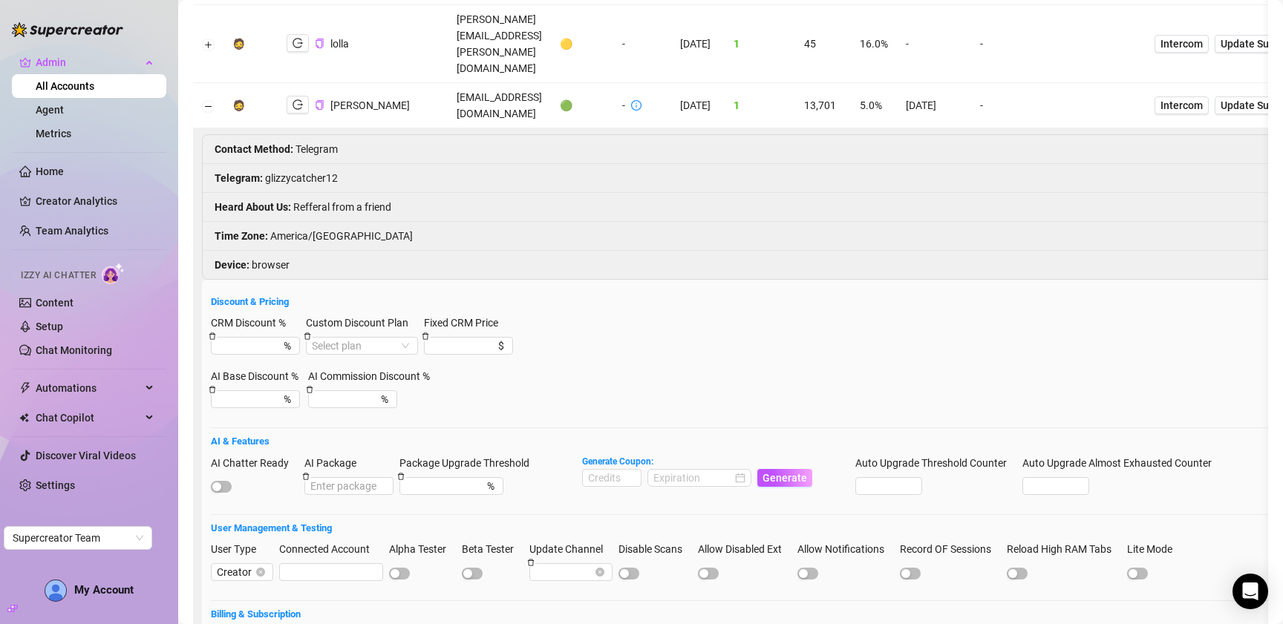
scroll to position [0, 0]
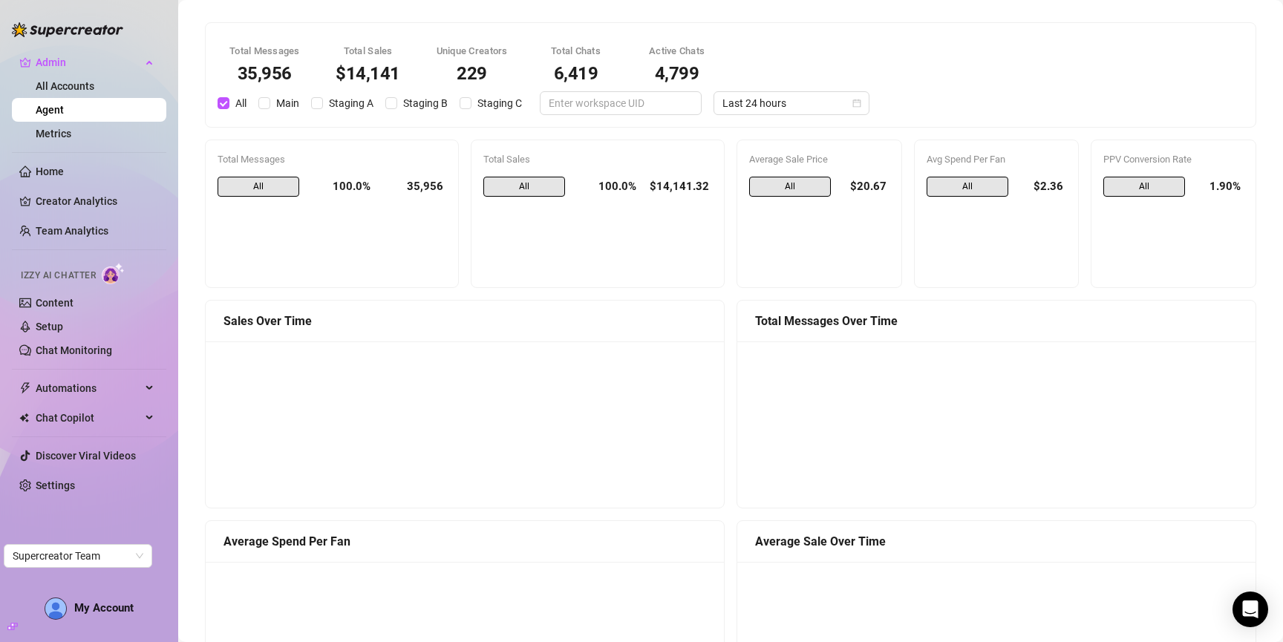
scroll to position [1166, 0]
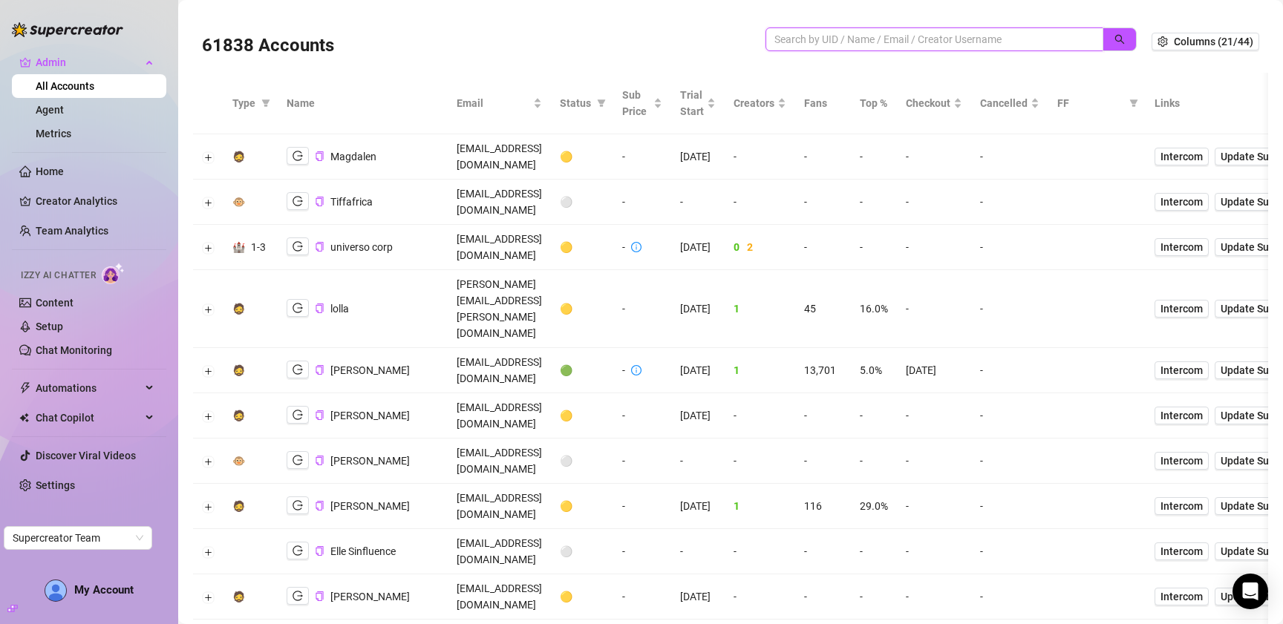
click at [1004, 39] on input "search" at bounding box center [928, 39] width 308 height 16
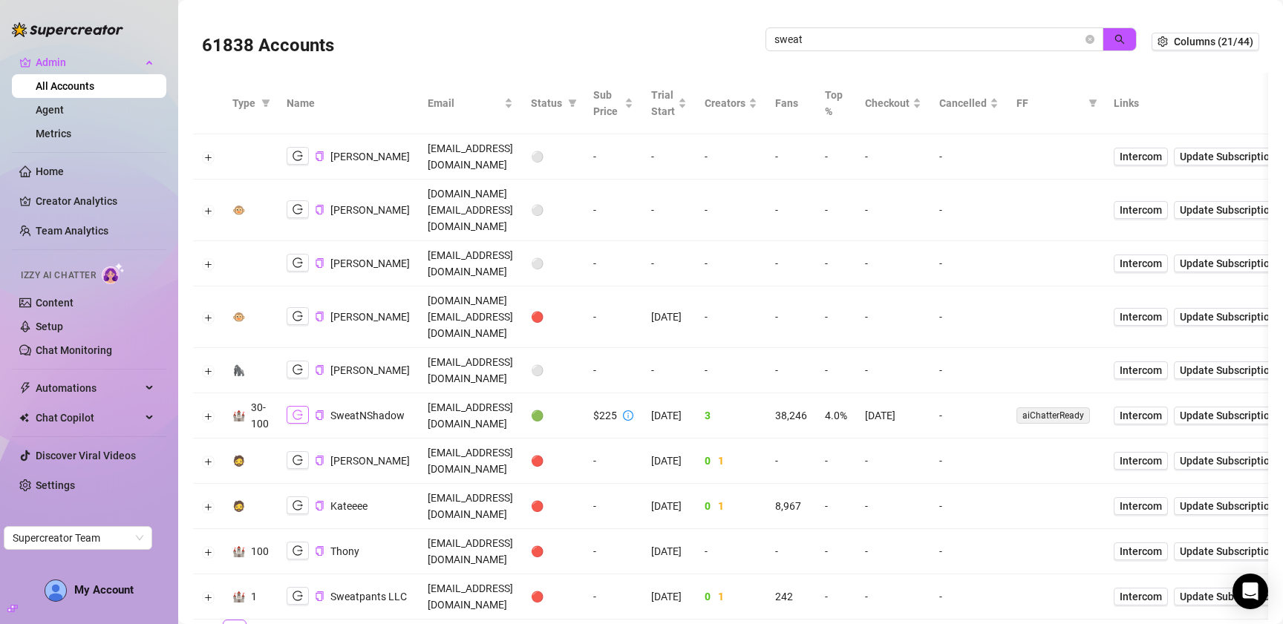
click at [298, 417] on icon "logout" at bounding box center [298, 415] width 10 height 10
click at [947, 41] on input "sweat" at bounding box center [928, 39] width 308 height 16
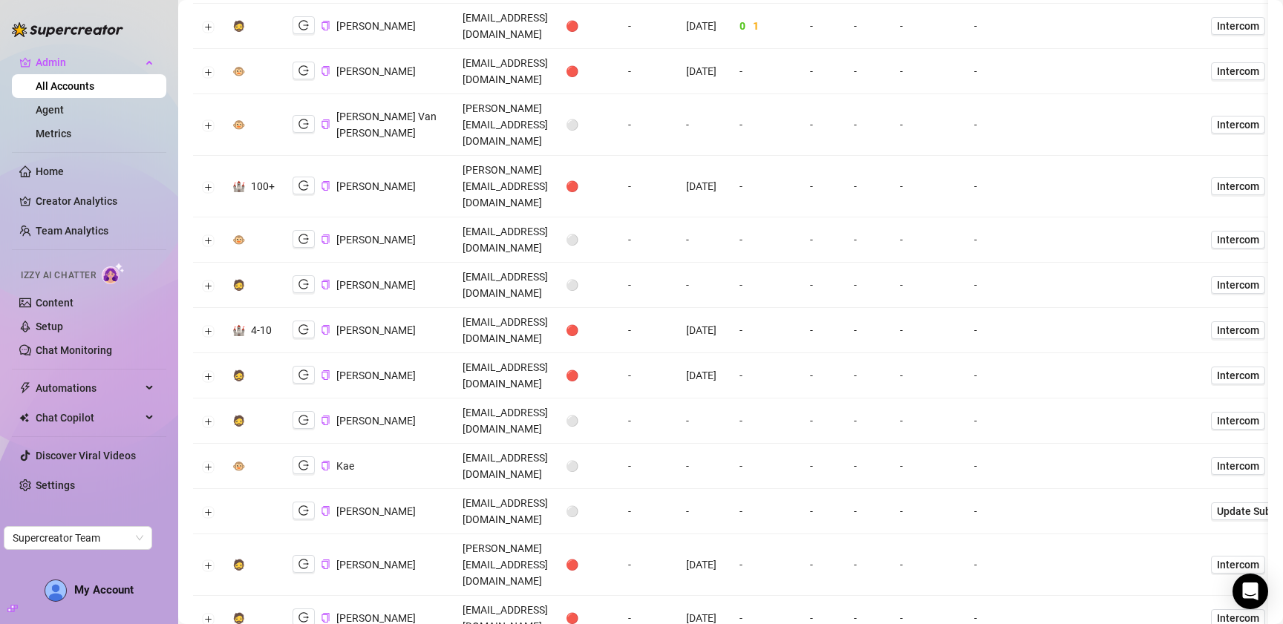
scroll to position [1351, 0]
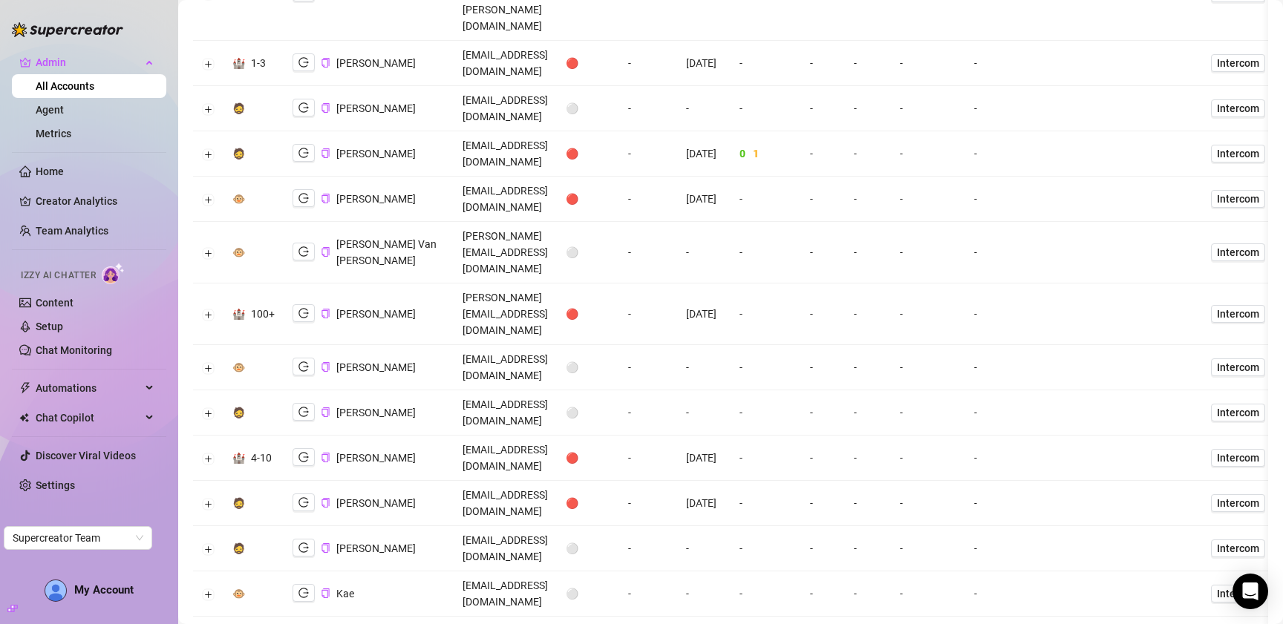
scroll to position [1223, 0]
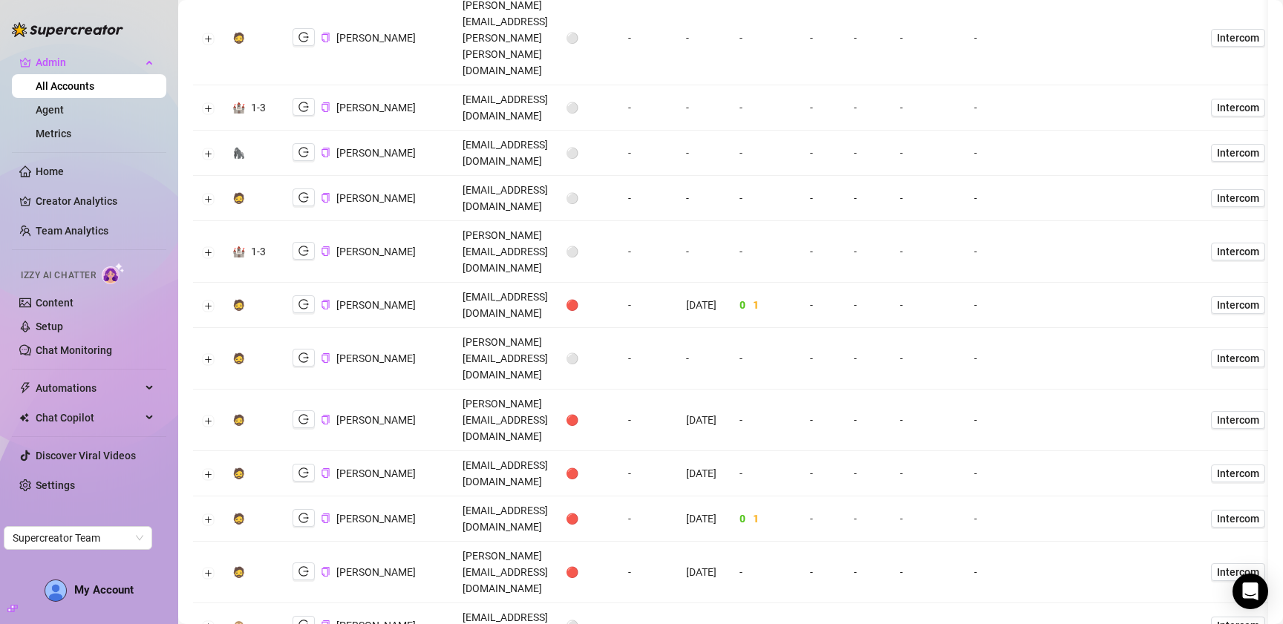
scroll to position [0, 0]
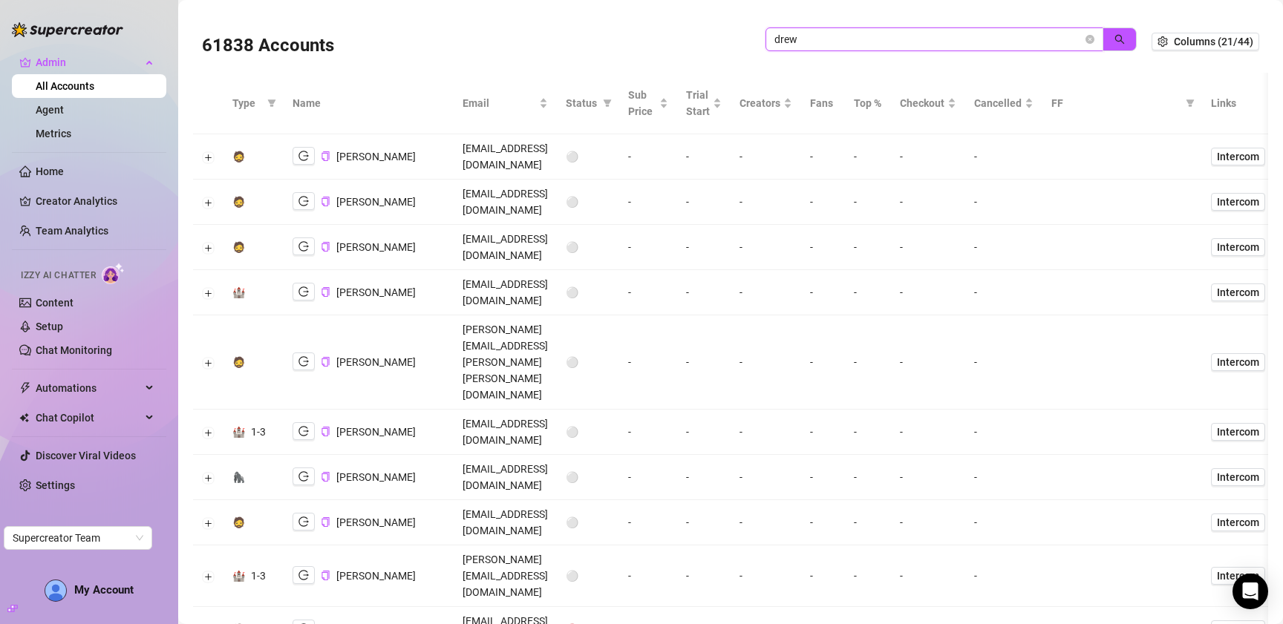
click at [972, 39] on input "drew" at bounding box center [928, 39] width 308 height 16
type input "jazmyn"
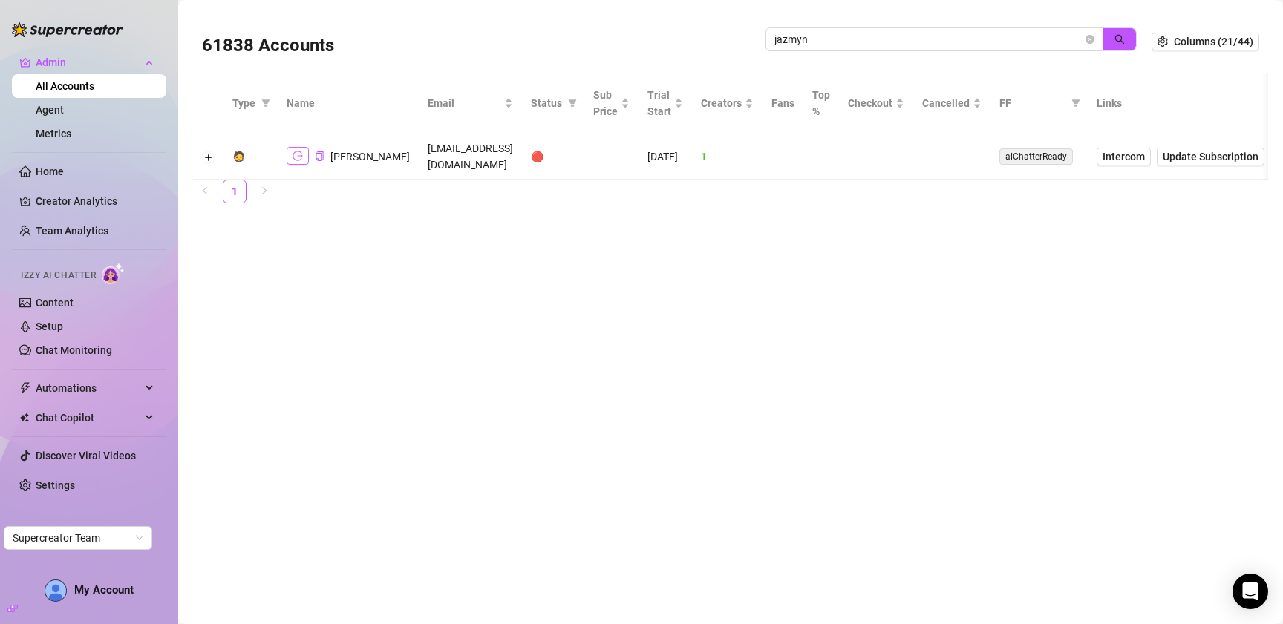
click at [296, 151] on icon "logout" at bounding box center [298, 156] width 10 height 10
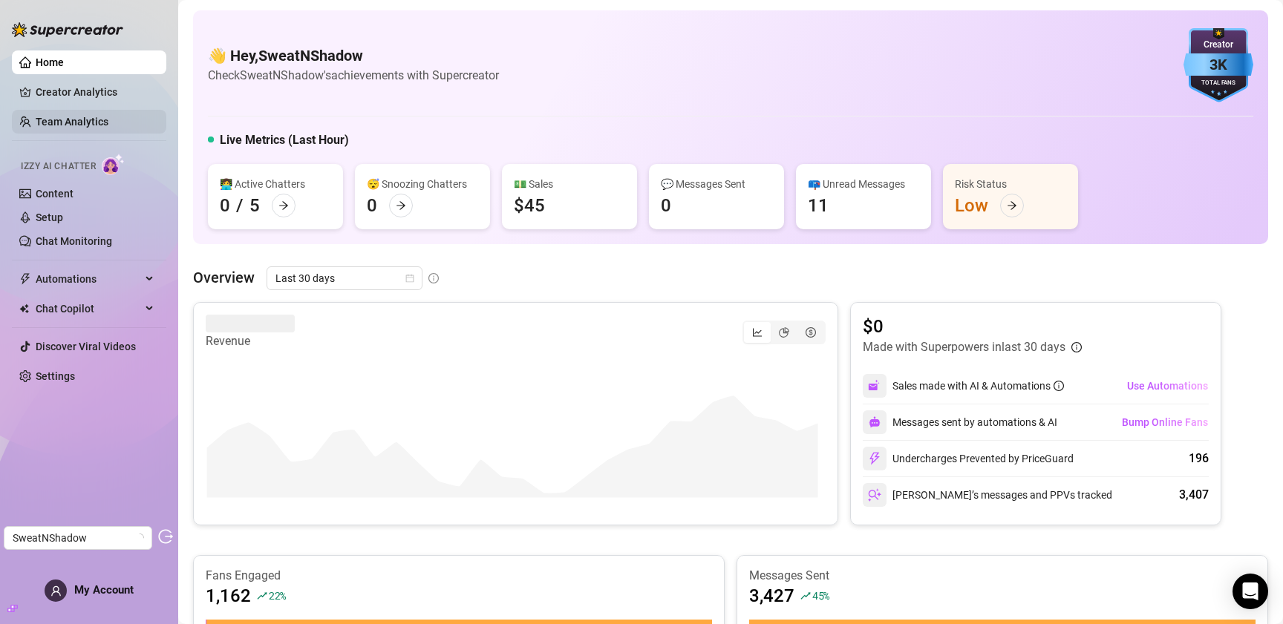
click at [71, 123] on link "Team Analytics" at bounding box center [72, 122] width 73 height 12
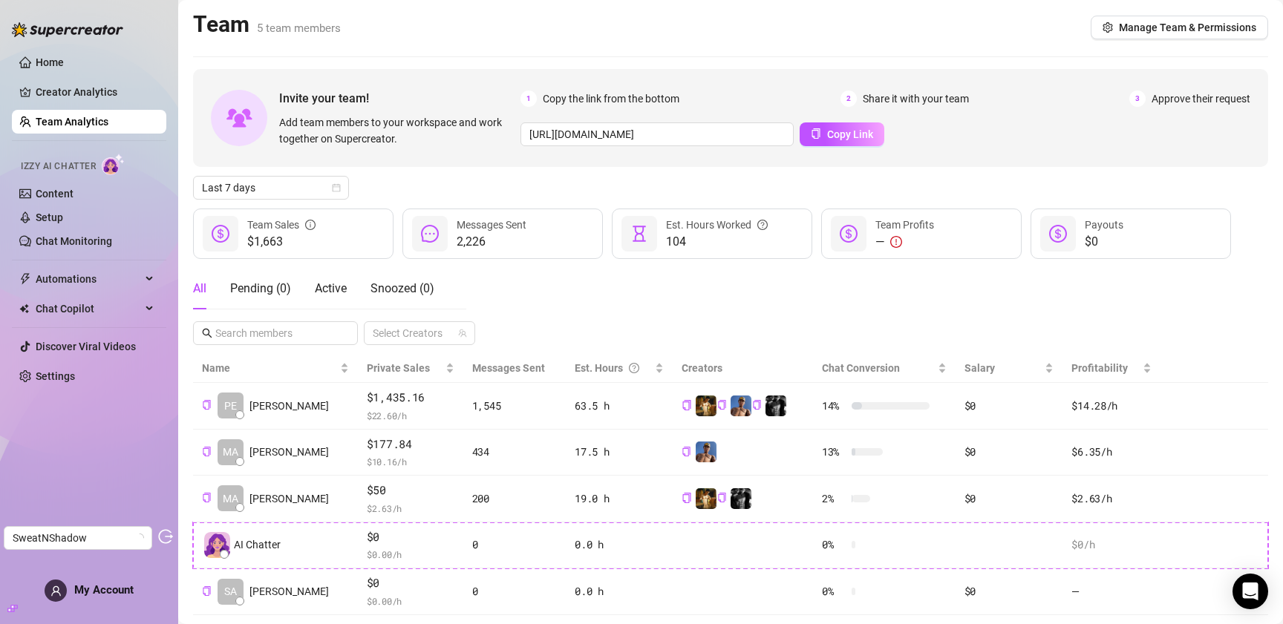
scroll to position [82, 0]
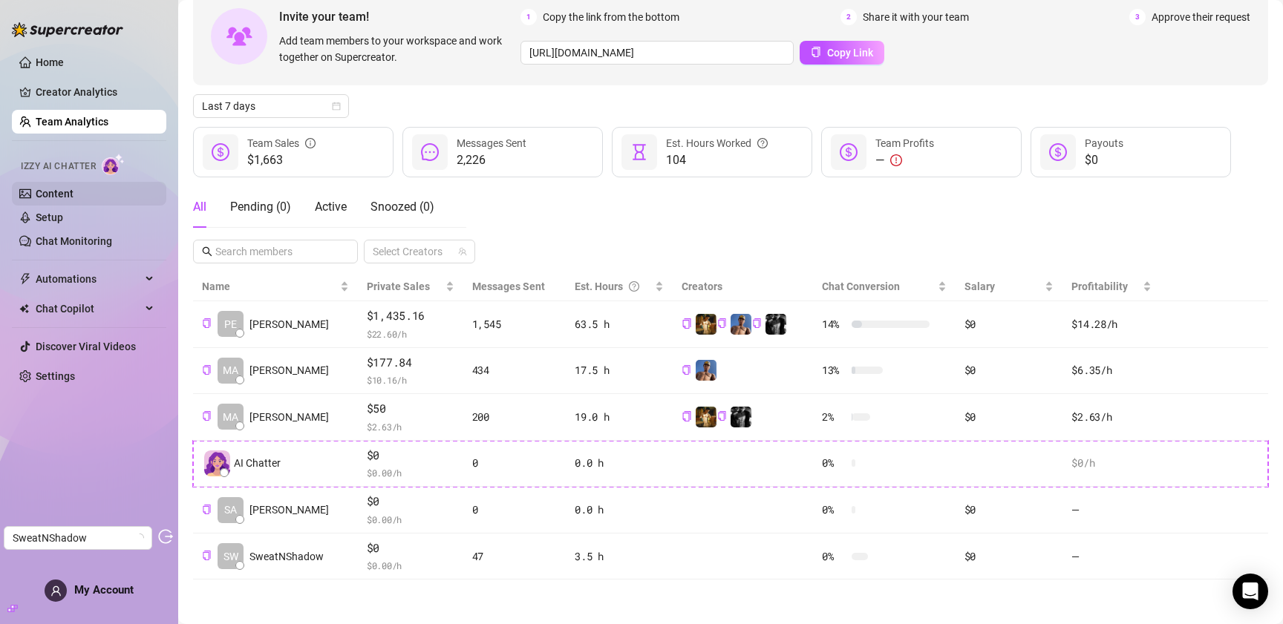
click at [74, 194] on link "Content" at bounding box center [55, 194] width 38 height 12
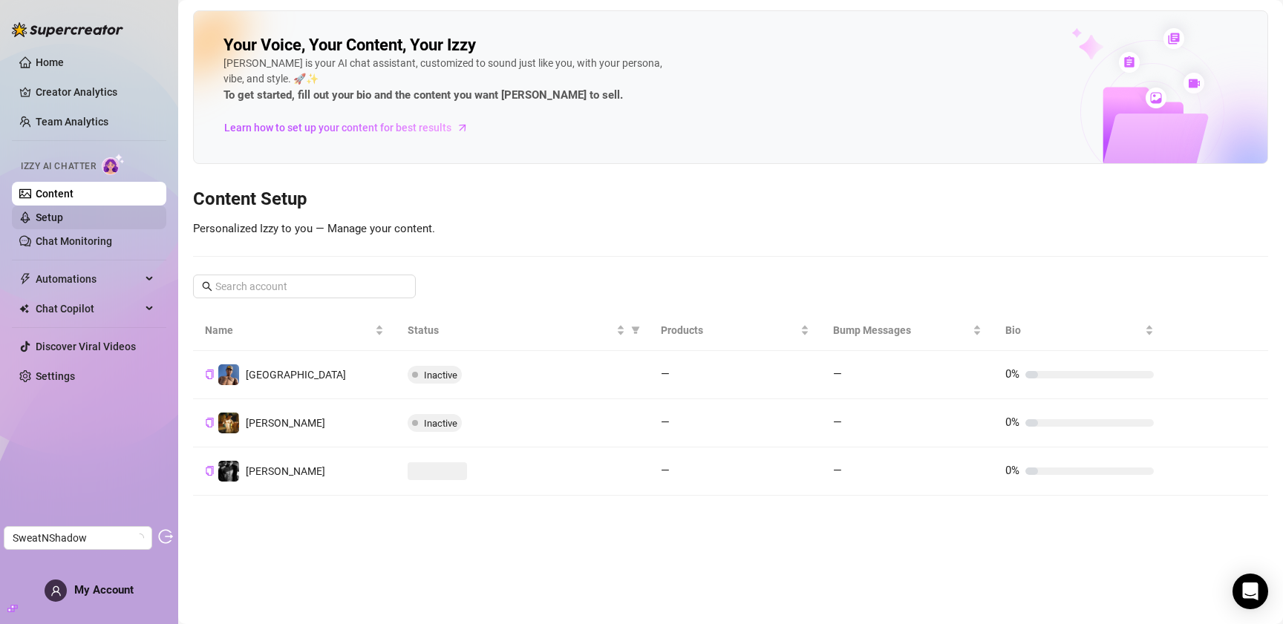
click at [63, 221] on link "Setup" at bounding box center [49, 218] width 27 height 12
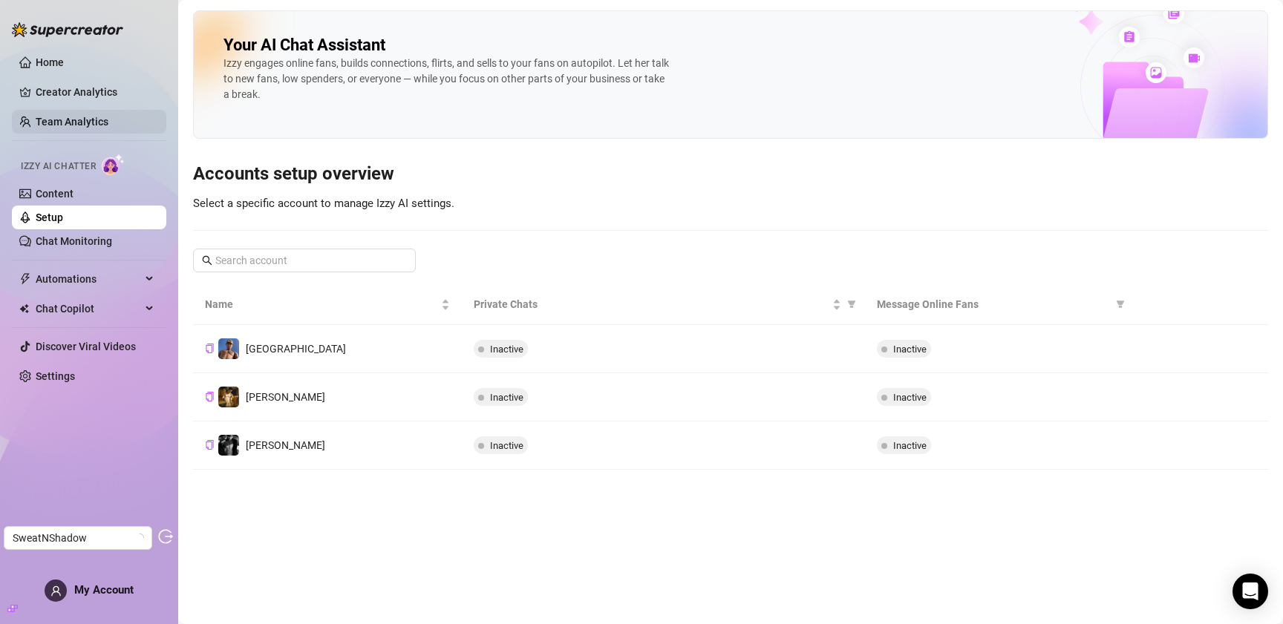
click at [83, 116] on link "Team Analytics" at bounding box center [72, 122] width 73 height 12
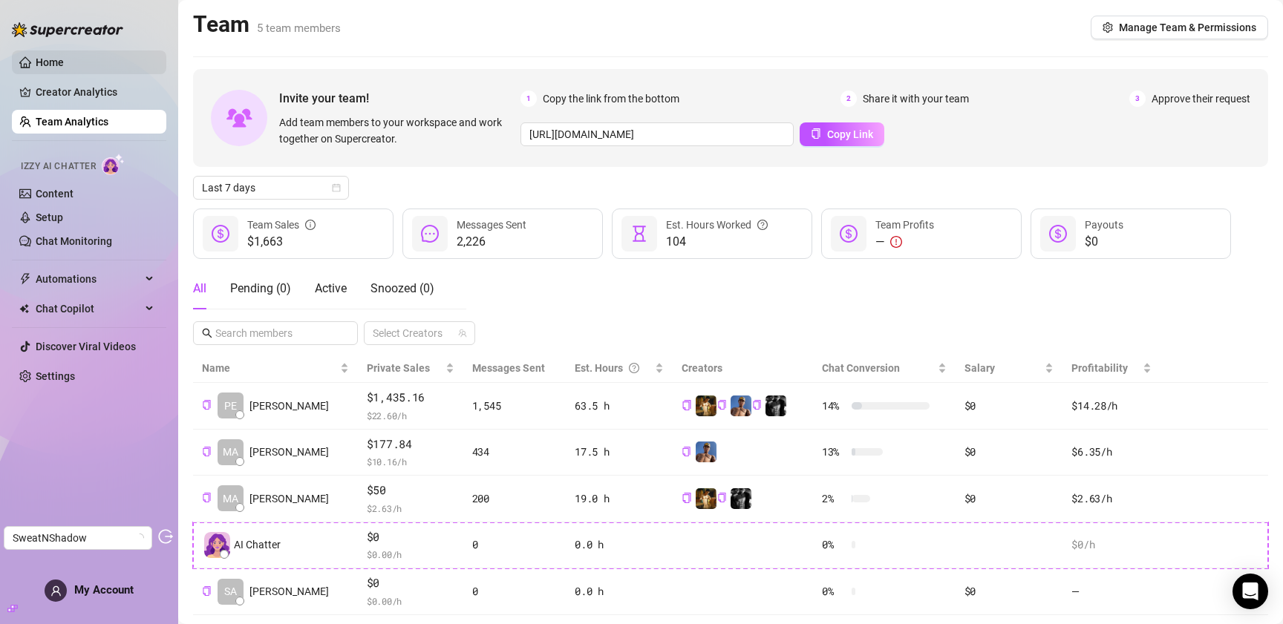
click at [64, 68] on link "Home" at bounding box center [50, 62] width 28 height 12
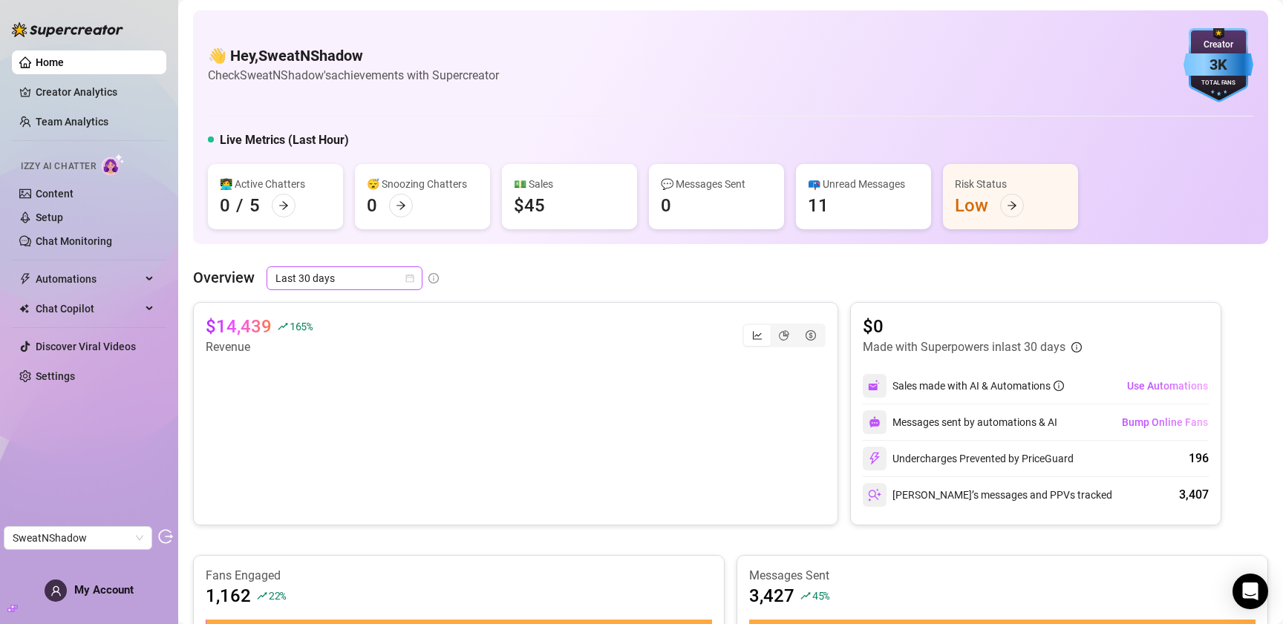
click at [366, 282] on span "Last 30 days" at bounding box center [344, 278] width 138 height 22
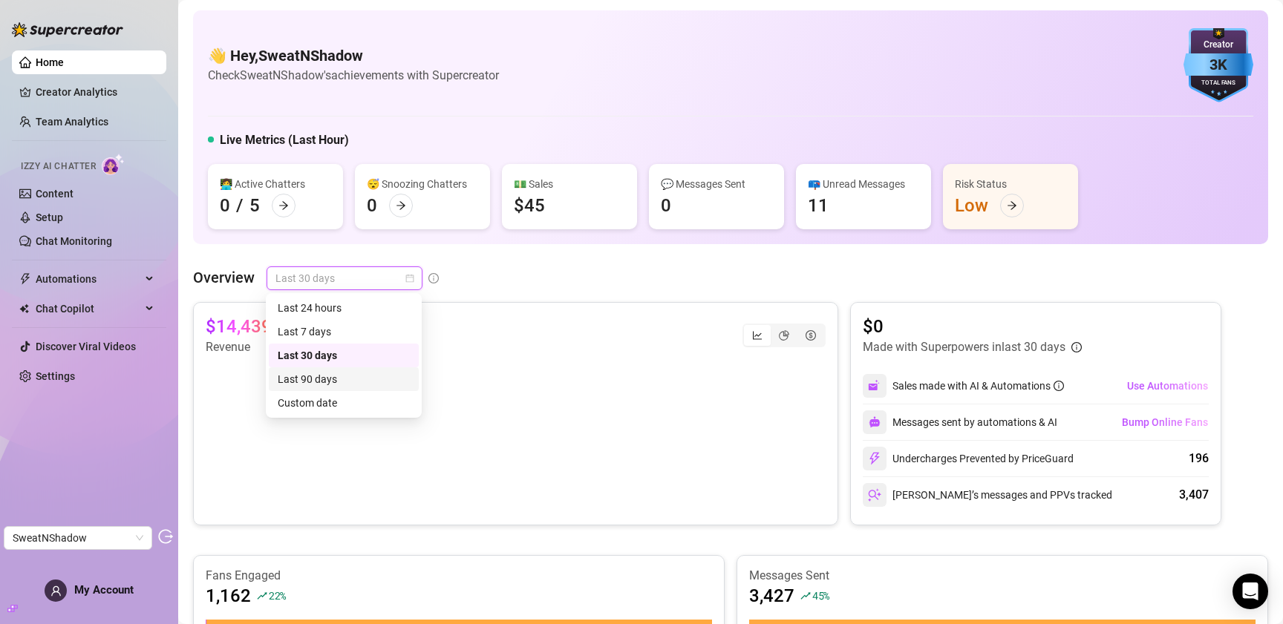
click at [332, 380] on div "Last 90 days" at bounding box center [344, 379] width 132 height 16
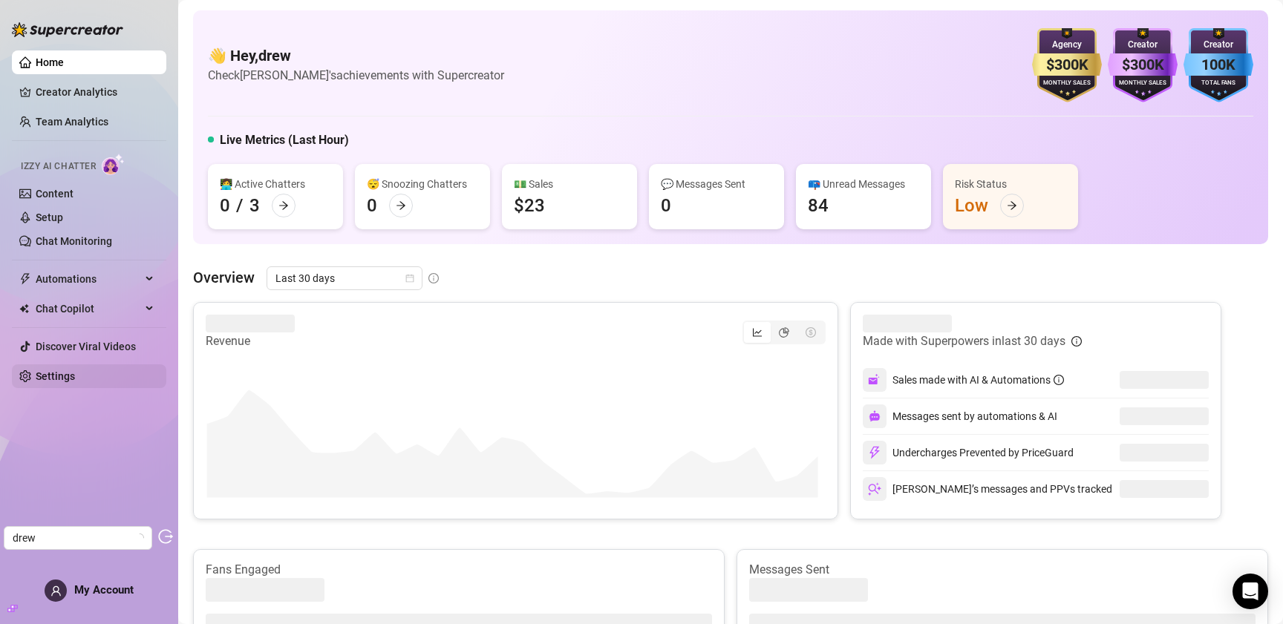
click at [49, 371] on link "Settings" at bounding box center [55, 377] width 39 height 12
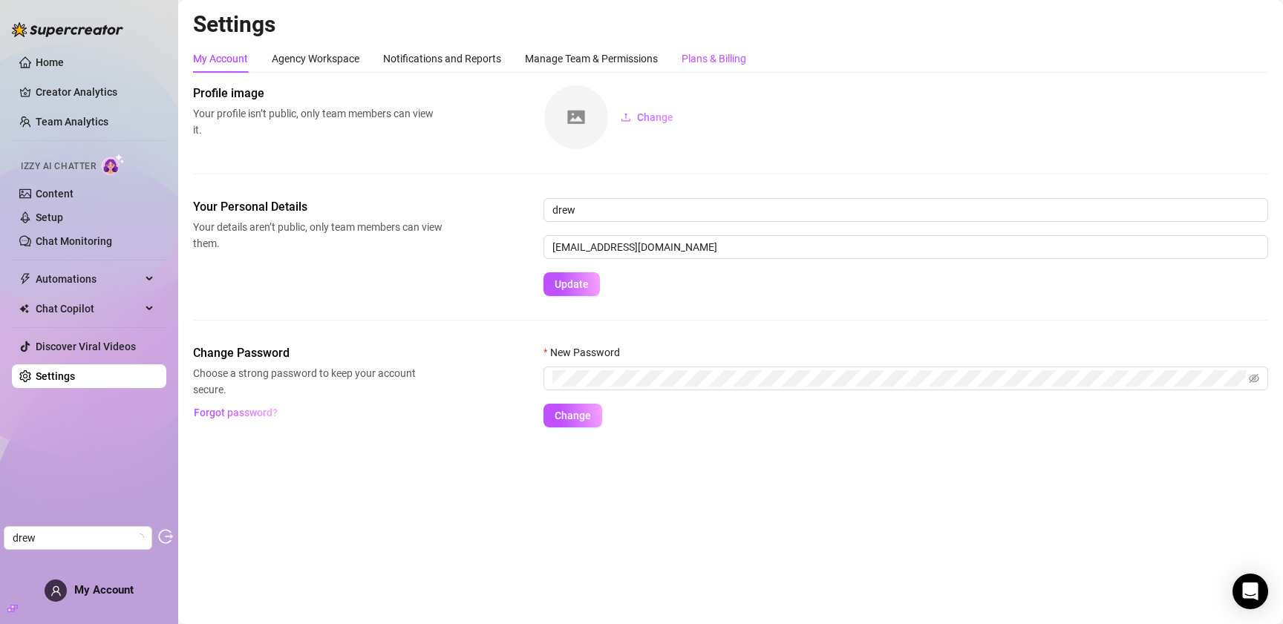
click at [691, 59] on div "Plans & Billing" at bounding box center [714, 58] width 65 height 16
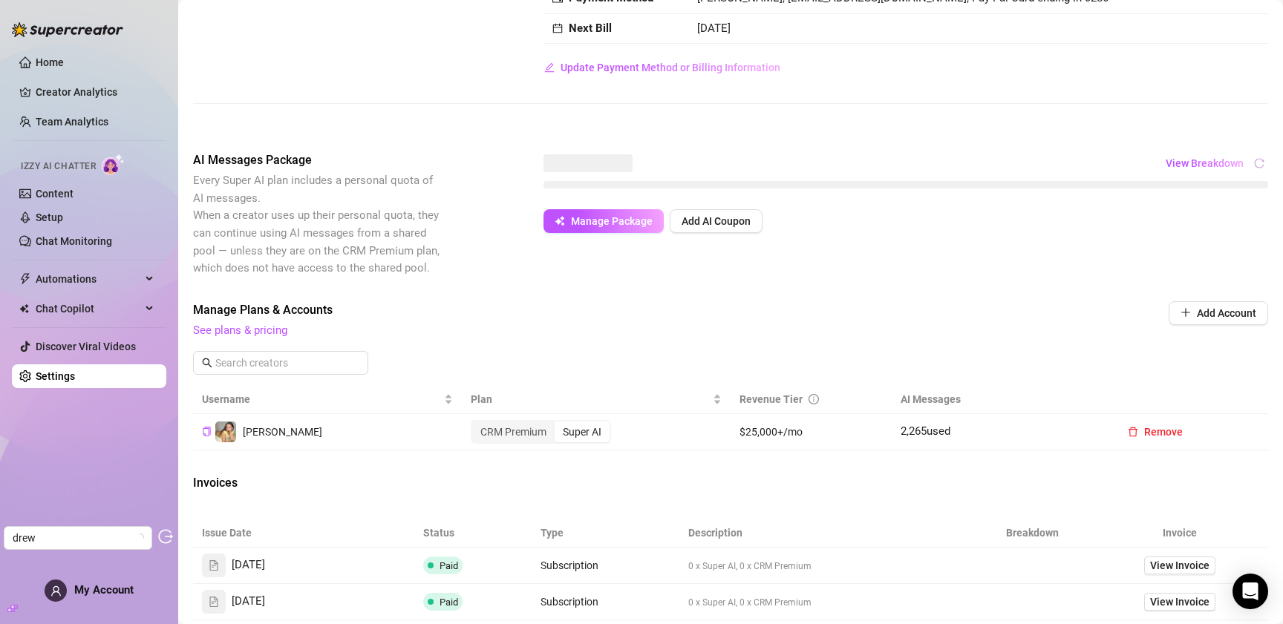
scroll to position [157, 0]
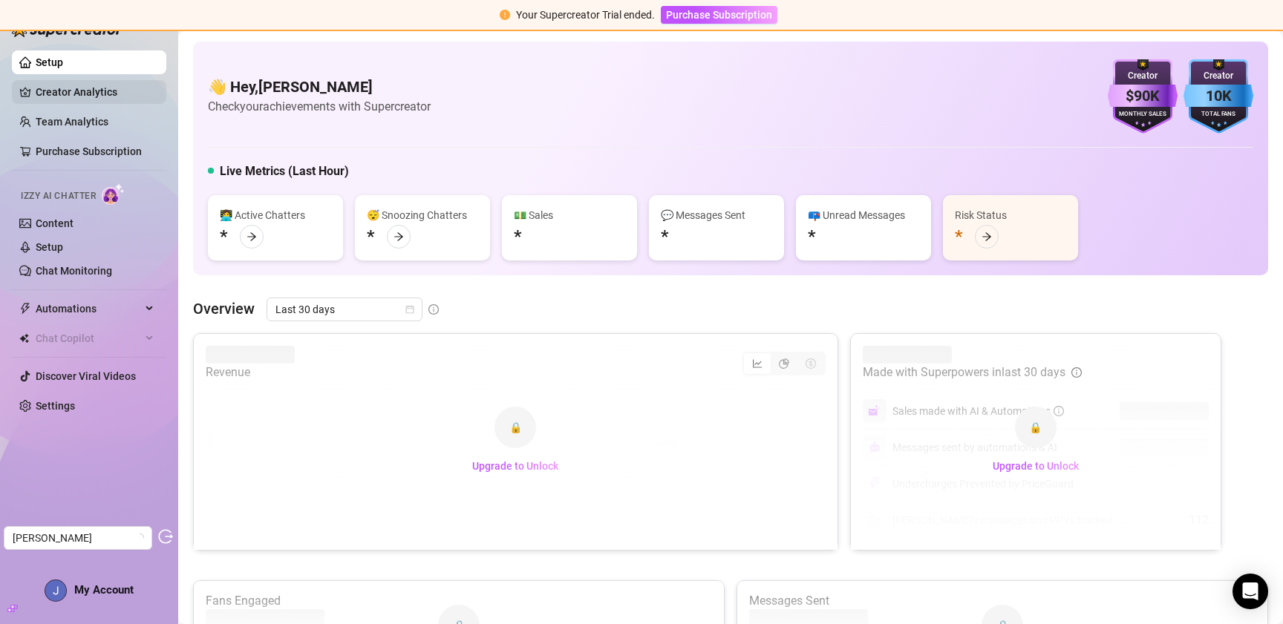
click at [88, 91] on link "Creator Analytics" at bounding box center [95, 92] width 119 height 24
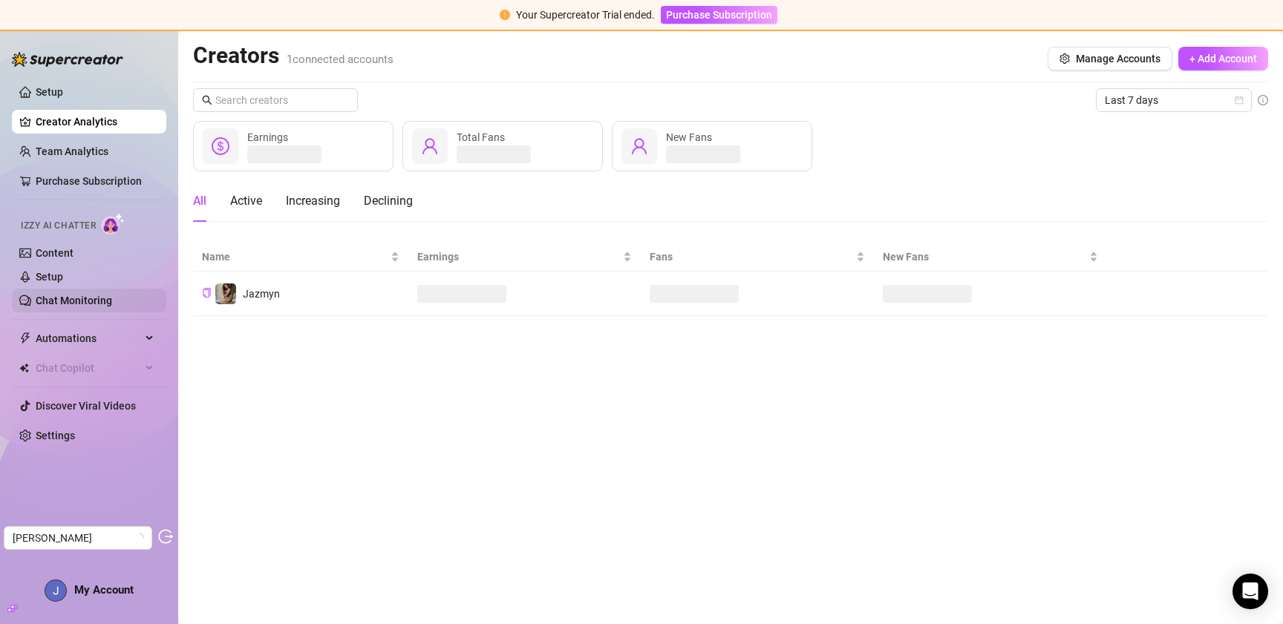
click at [85, 302] on link "Chat Monitoring" at bounding box center [74, 301] width 76 height 12
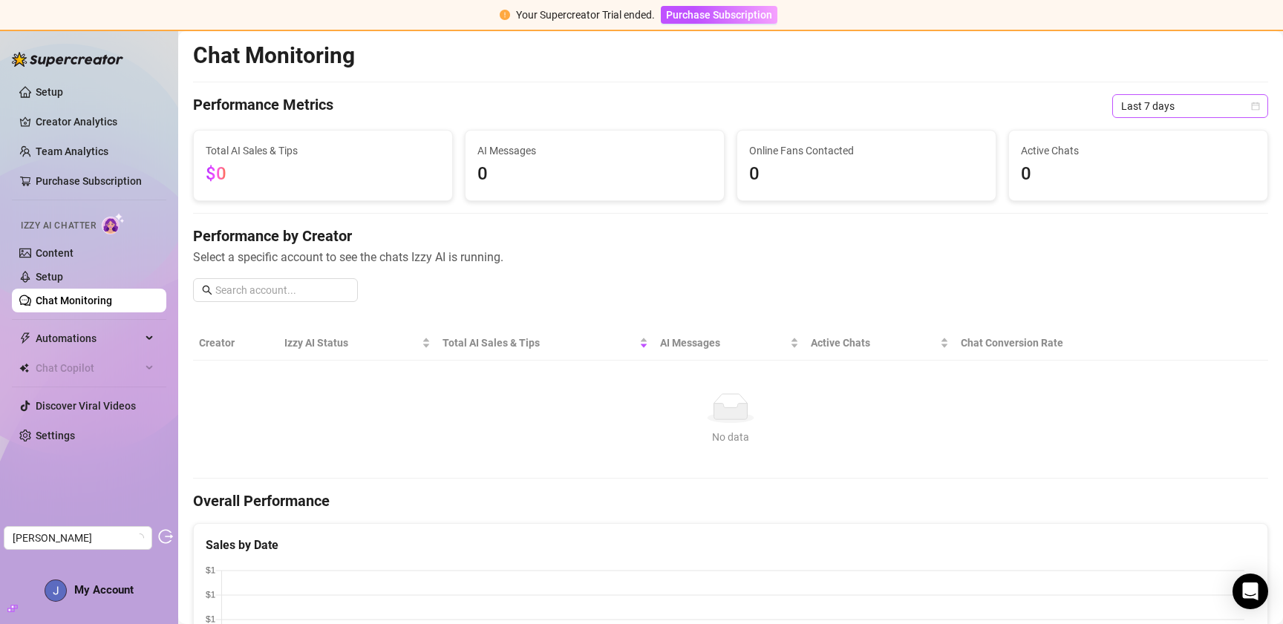
click at [1161, 108] on span "Last 7 days" at bounding box center [1190, 106] width 138 height 22
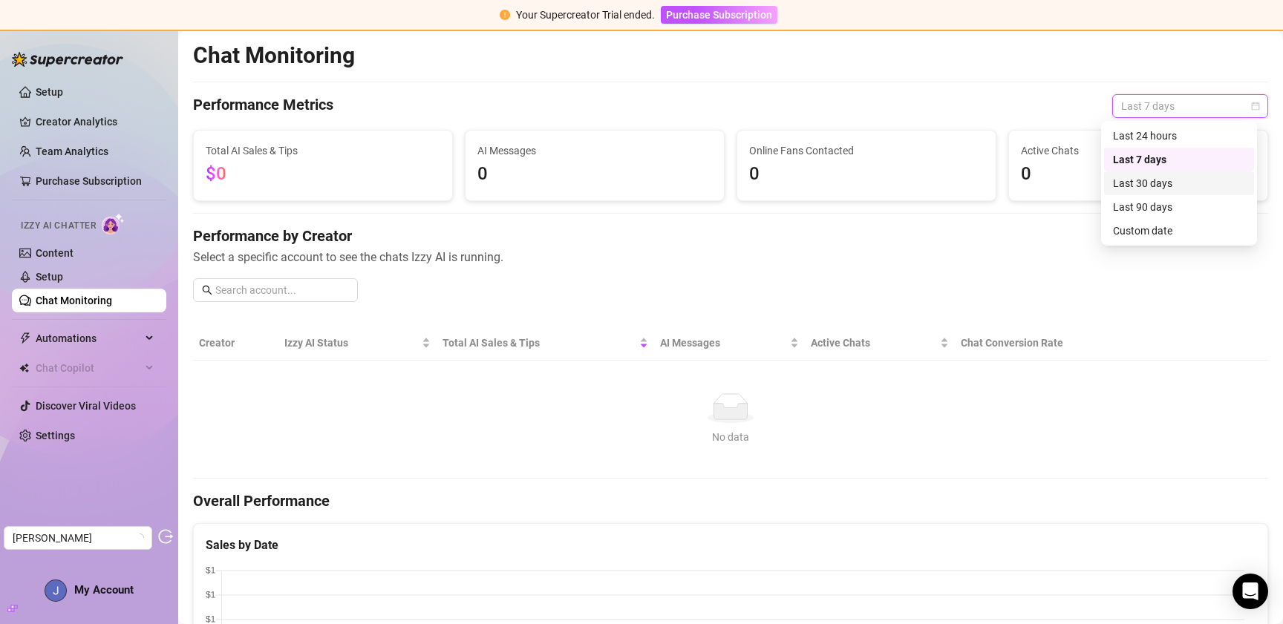
click at [1166, 181] on div "Last 30 days" at bounding box center [1179, 183] width 132 height 16
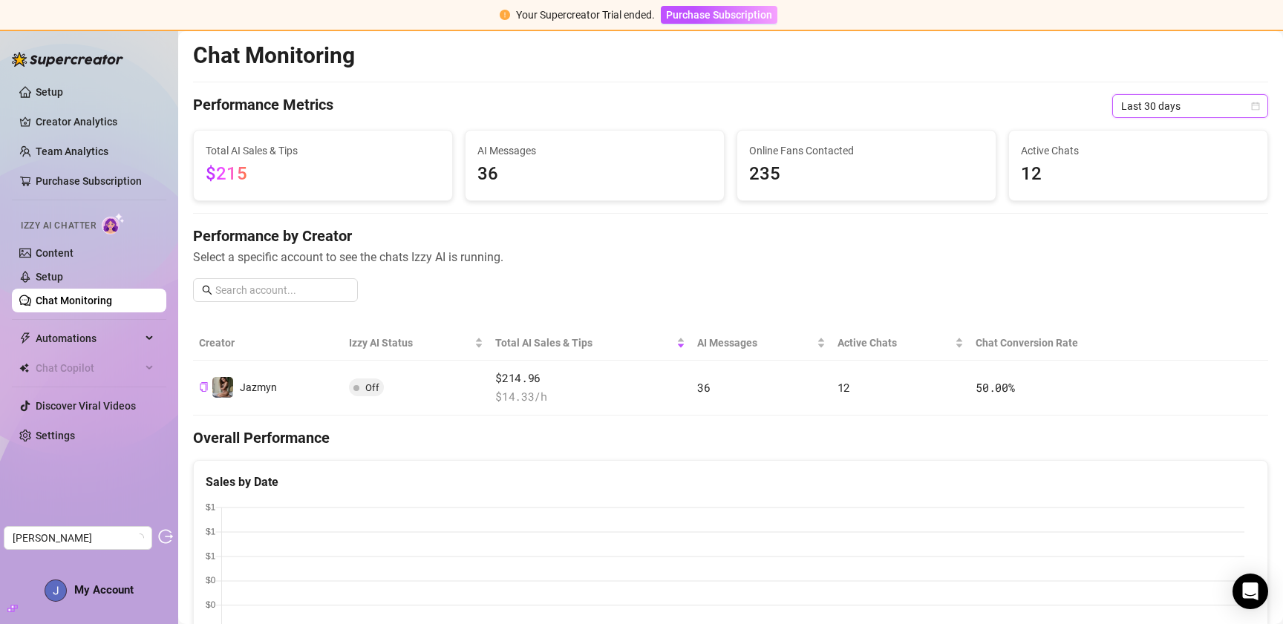
click at [1175, 95] on span "Last 30 days" at bounding box center [1190, 106] width 138 height 22
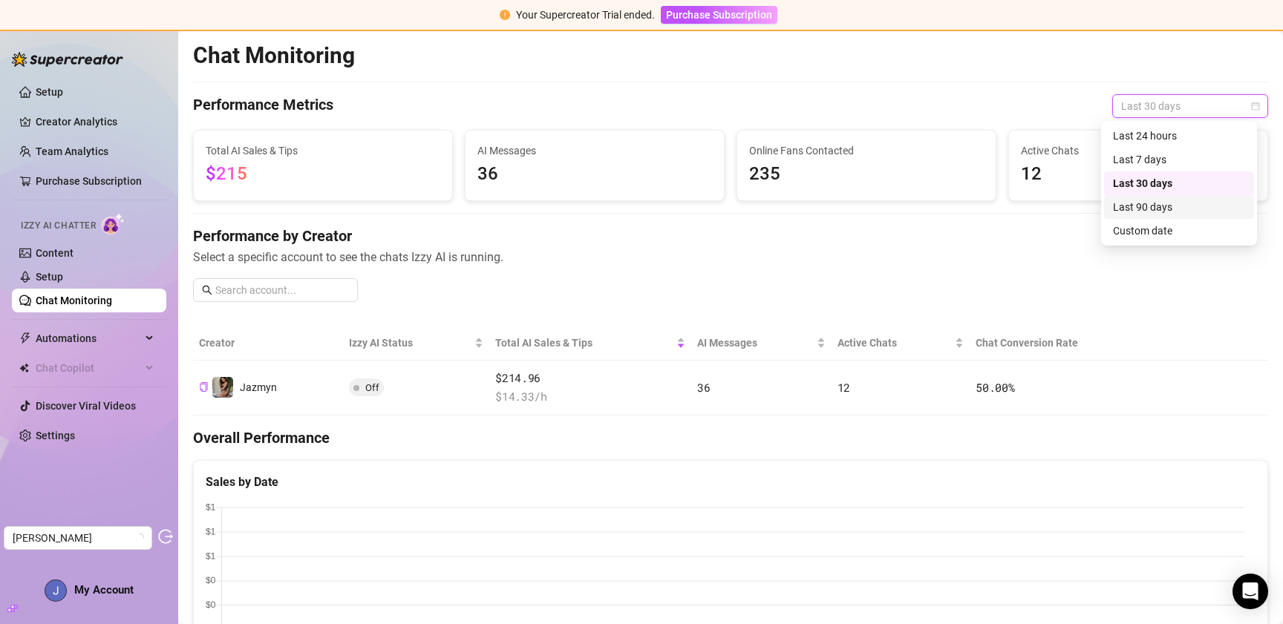
click at [1168, 203] on div "Last 90 days" at bounding box center [1179, 207] width 132 height 16
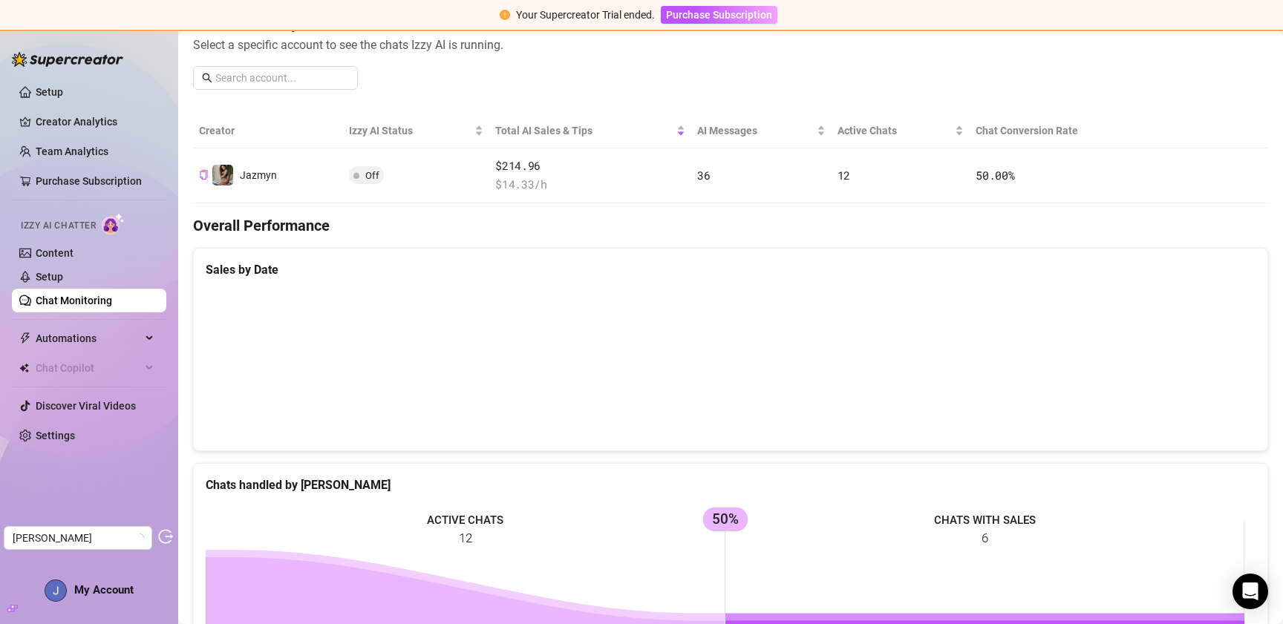
scroll to position [213, 0]
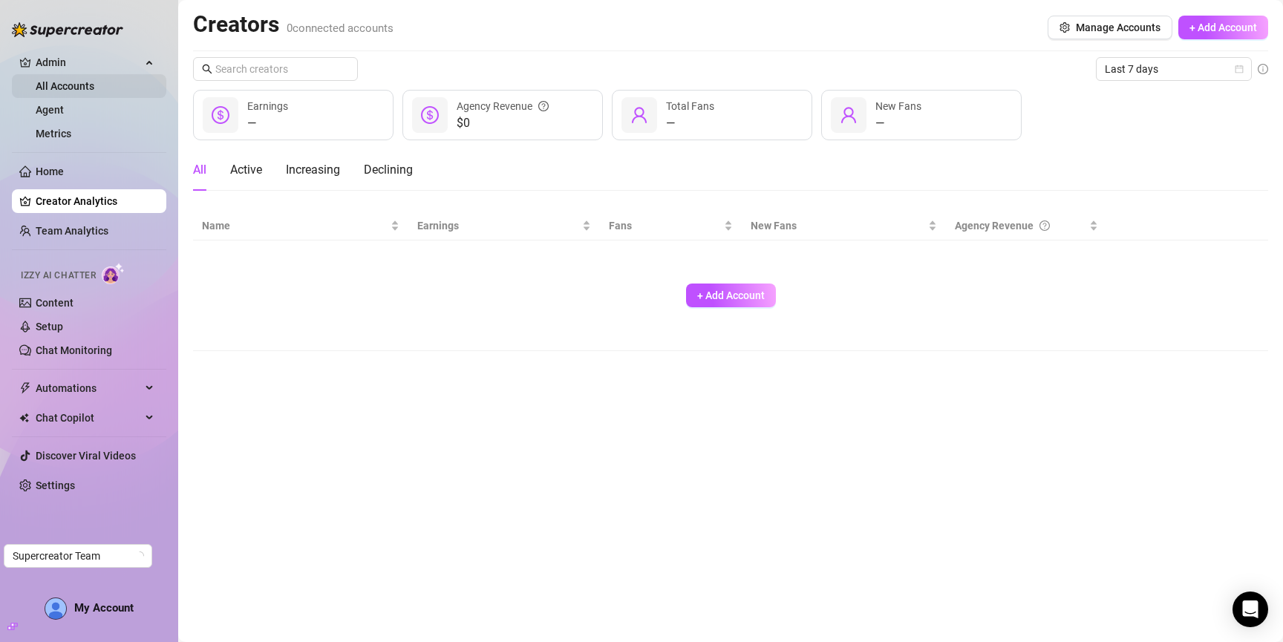
click at [72, 85] on link "All Accounts" at bounding box center [65, 86] width 59 height 12
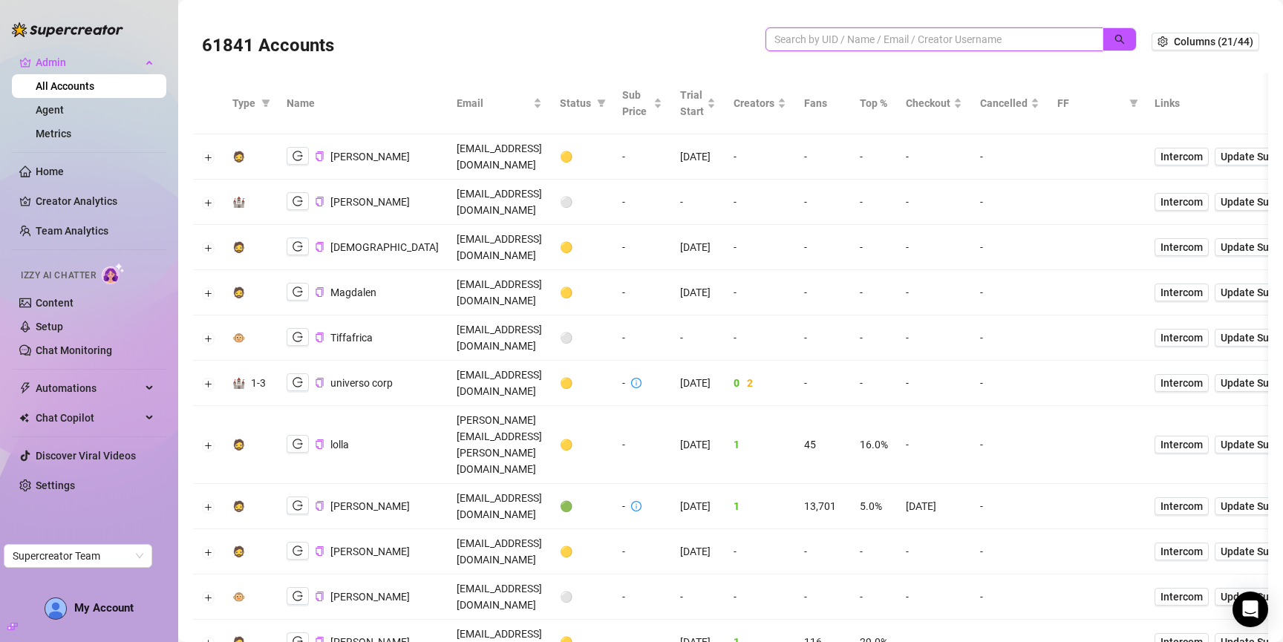
click at [1037, 42] on input "search" at bounding box center [928, 39] width 308 height 16
paste input "cZx6KupfzqcFF3A6f8gdeMv5Uq92"
click at [1119, 39] on button "button" at bounding box center [1120, 39] width 34 height 24
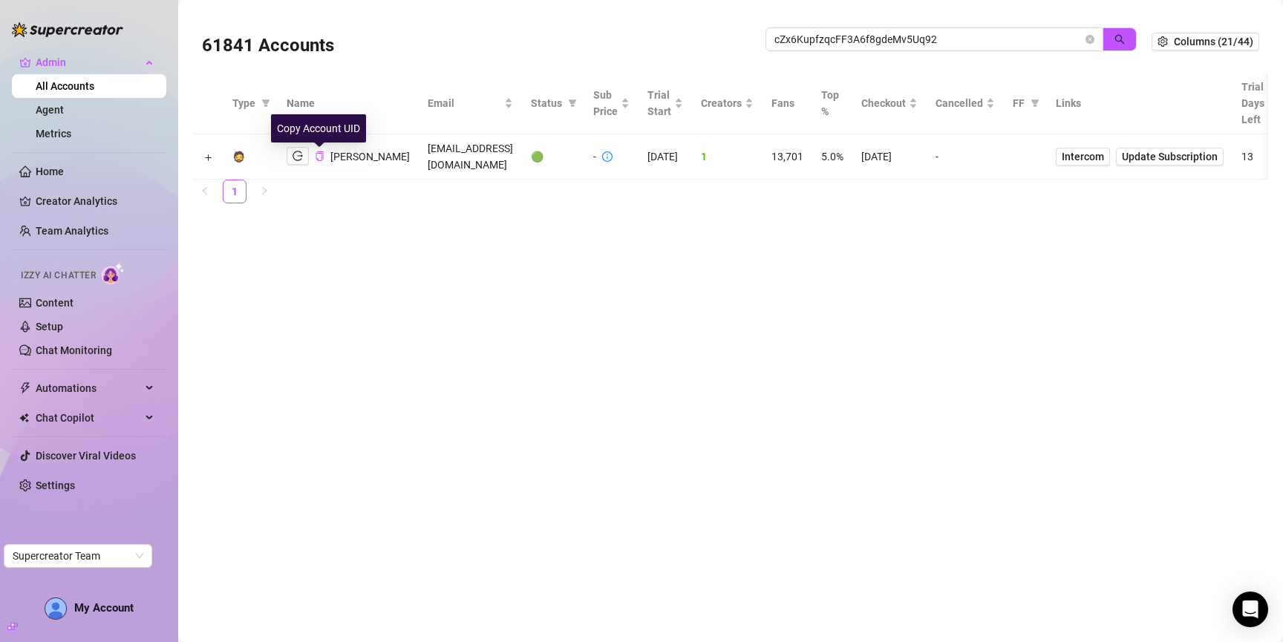
click at [318, 155] on icon "copy" at bounding box center [320, 156] width 10 height 10
click at [953, 29] on span "cZx6KupfzqcFF3A6f8gdeMv5Uq92" at bounding box center [935, 39] width 338 height 24
click at [952, 40] on input "cZx6KupfzqcFF3A6f8gdeMv5Uq92" at bounding box center [928, 39] width 308 height 16
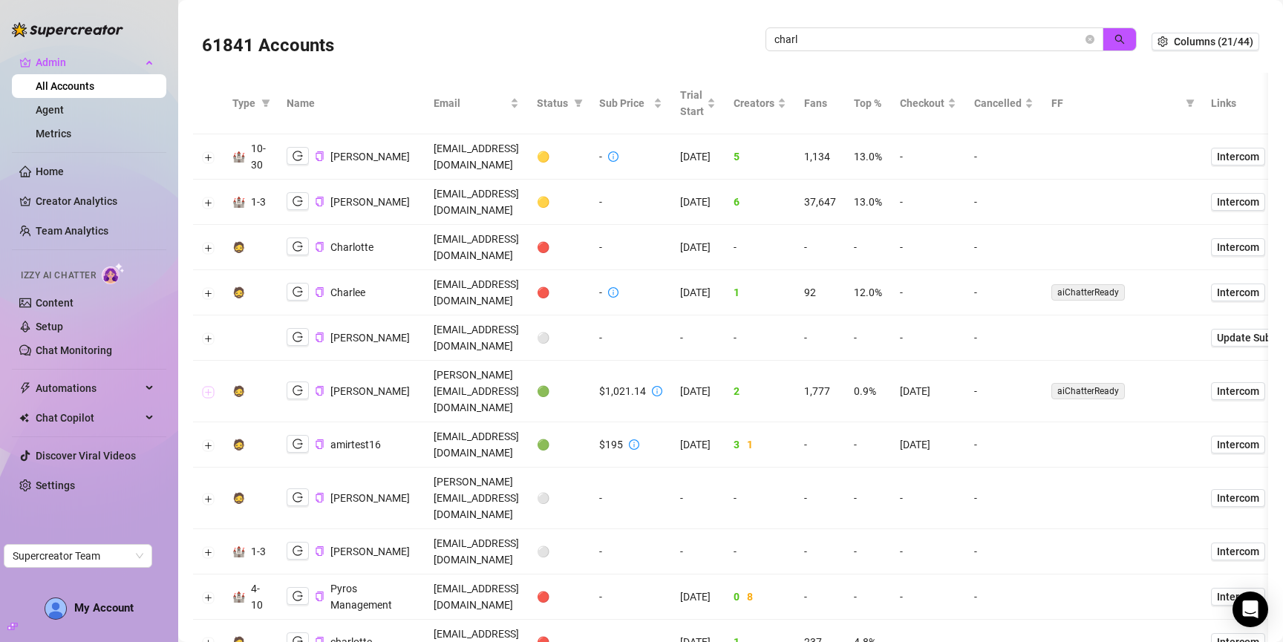
click at [209, 386] on button "Expand row" at bounding box center [209, 392] width 12 height 12
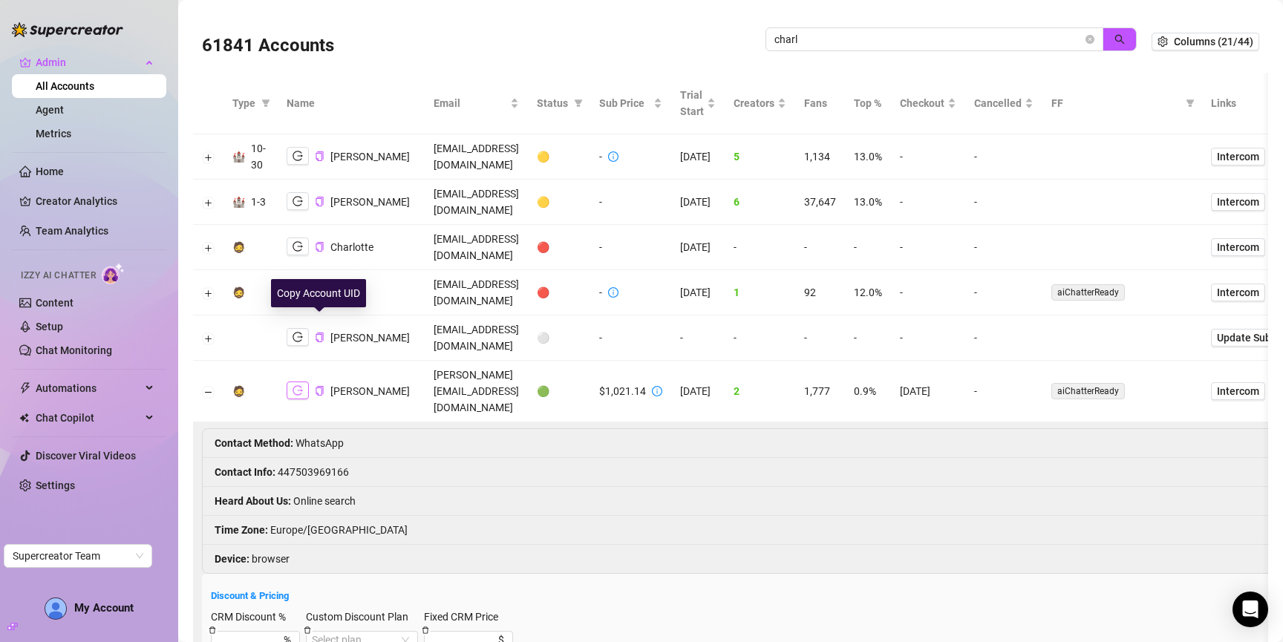
click at [300, 385] on icon "logout" at bounding box center [298, 390] width 10 height 10
click at [891, 39] on input "charl" at bounding box center [928, 39] width 308 height 16
type input "kit"
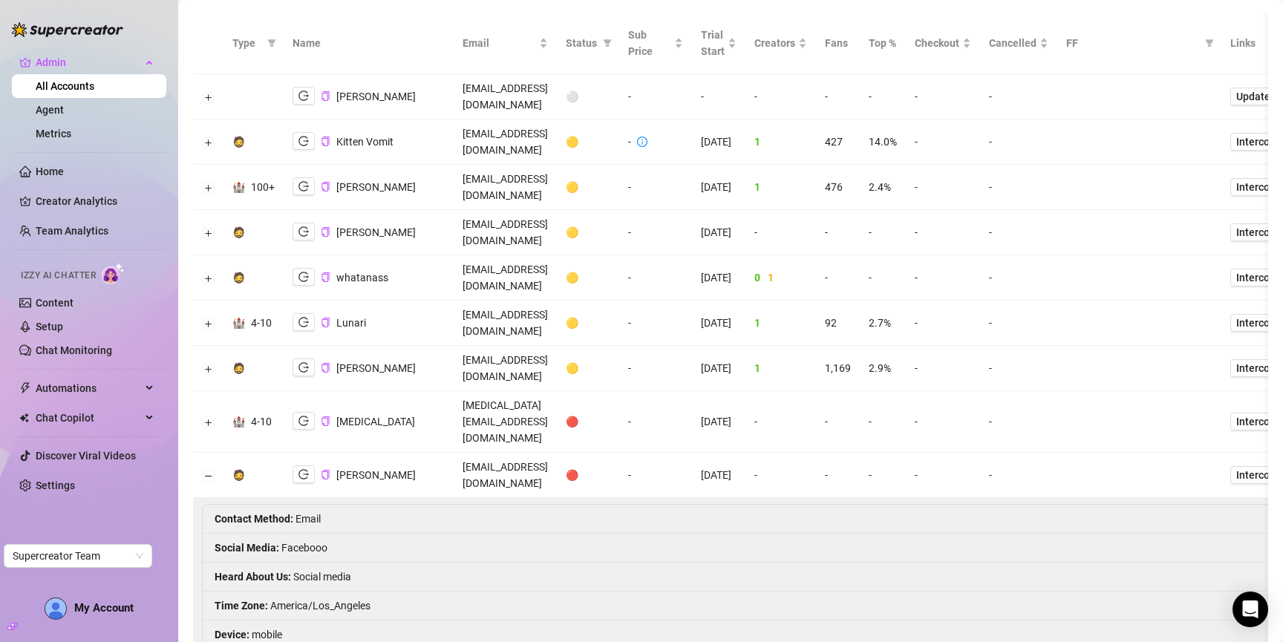
scroll to position [87, 0]
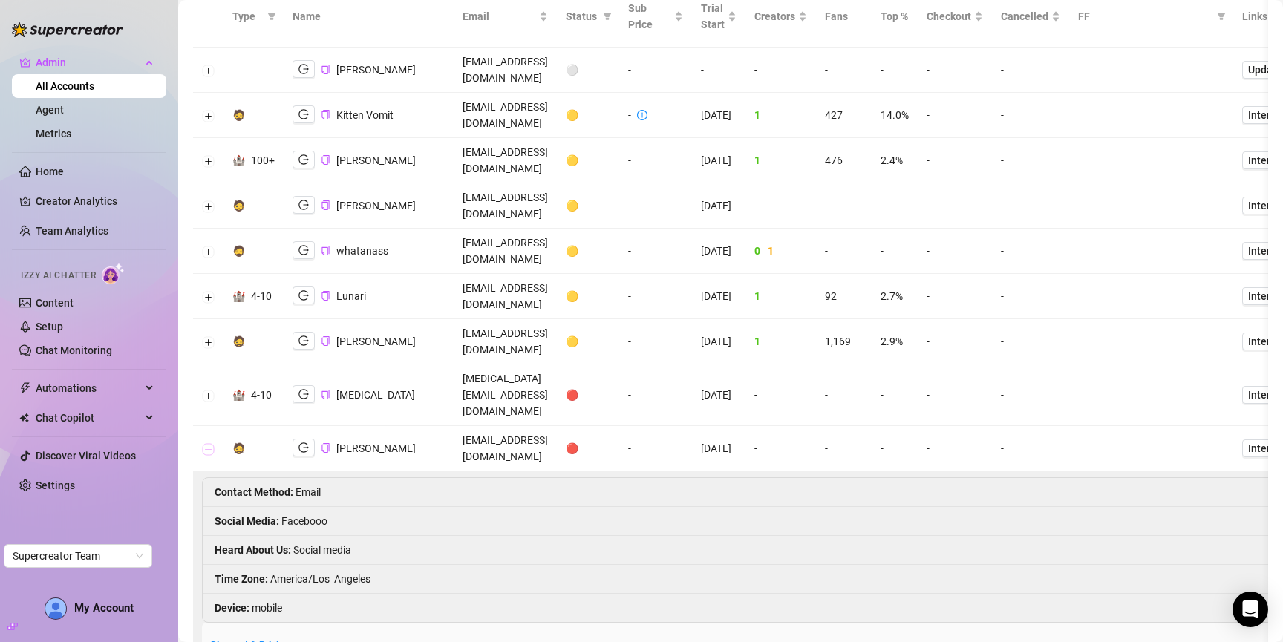
click at [206, 443] on button "Collapse row" at bounding box center [209, 449] width 12 height 12
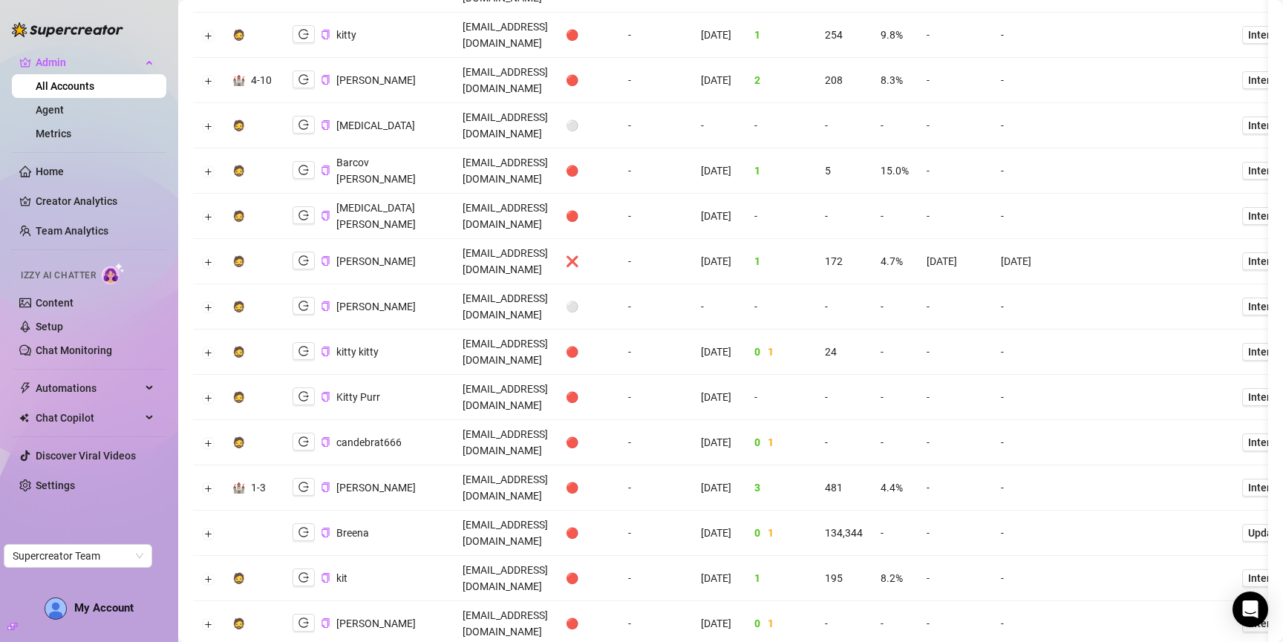
scroll to position [2665, 0]
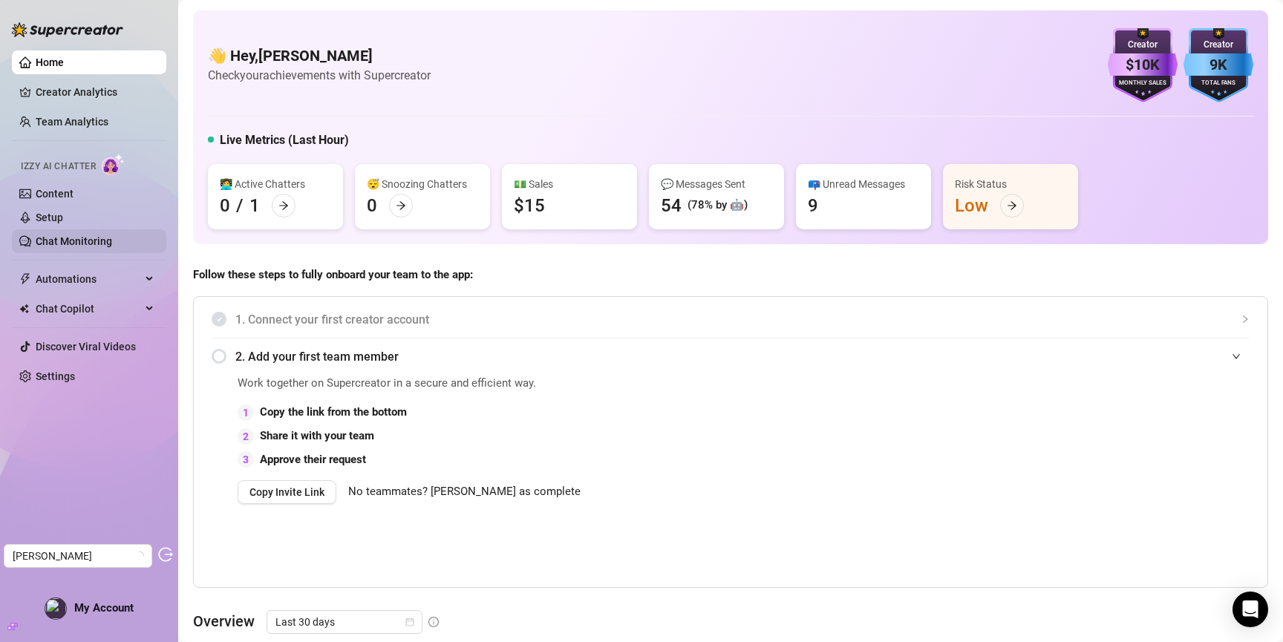
click at [107, 236] on link "Chat Monitoring" at bounding box center [74, 241] width 76 height 12
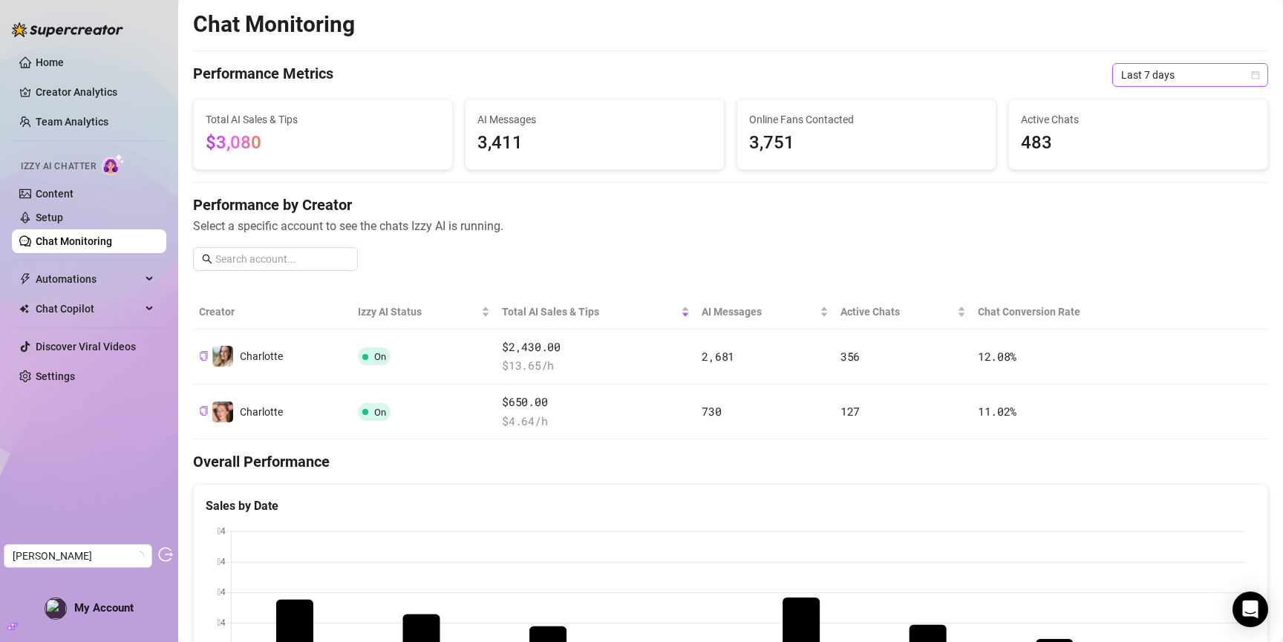
click at [1181, 72] on span "Last 7 days" at bounding box center [1190, 75] width 138 height 22
click at [1134, 186] on div "Last 90 days" at bounding box center [1179, 176] width 150 height 24
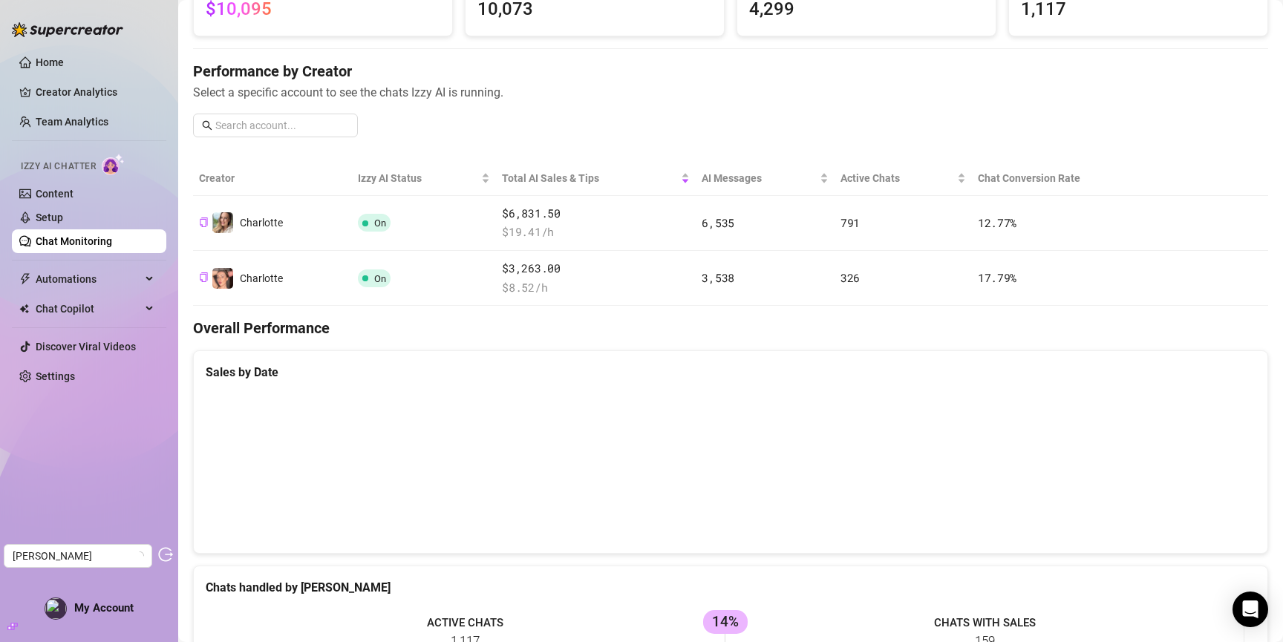
scroll to position [169, 0]
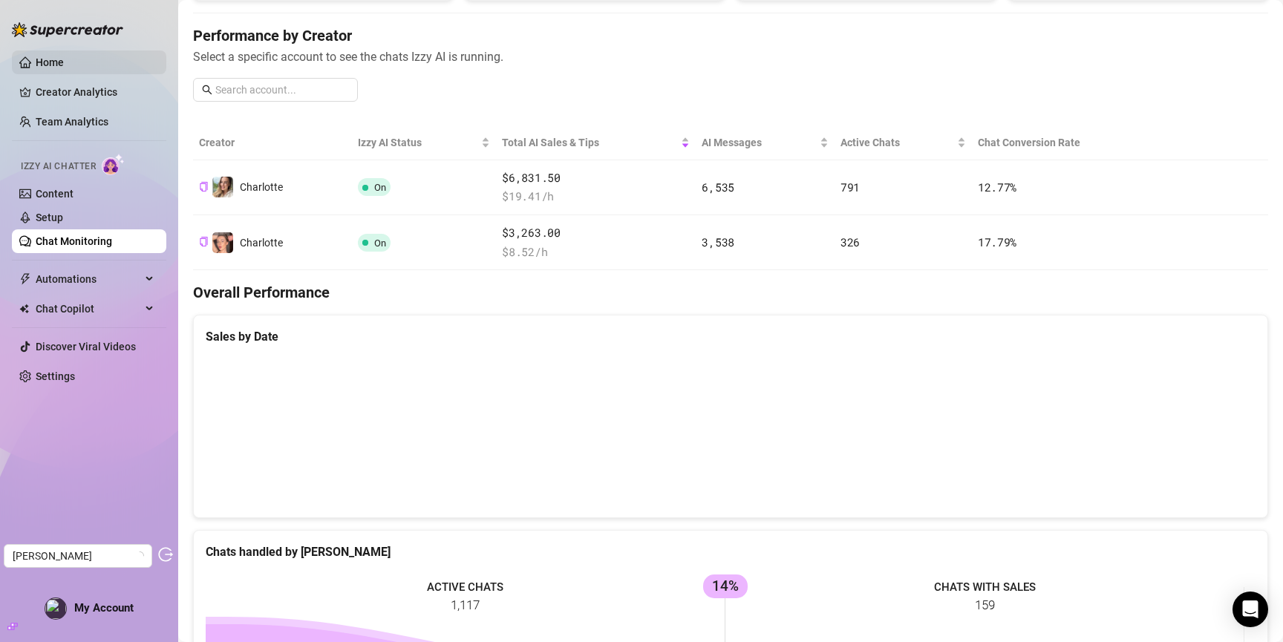
click at [64, 68] on link "Home" at bounding box center [50, 62] width 28 height 12
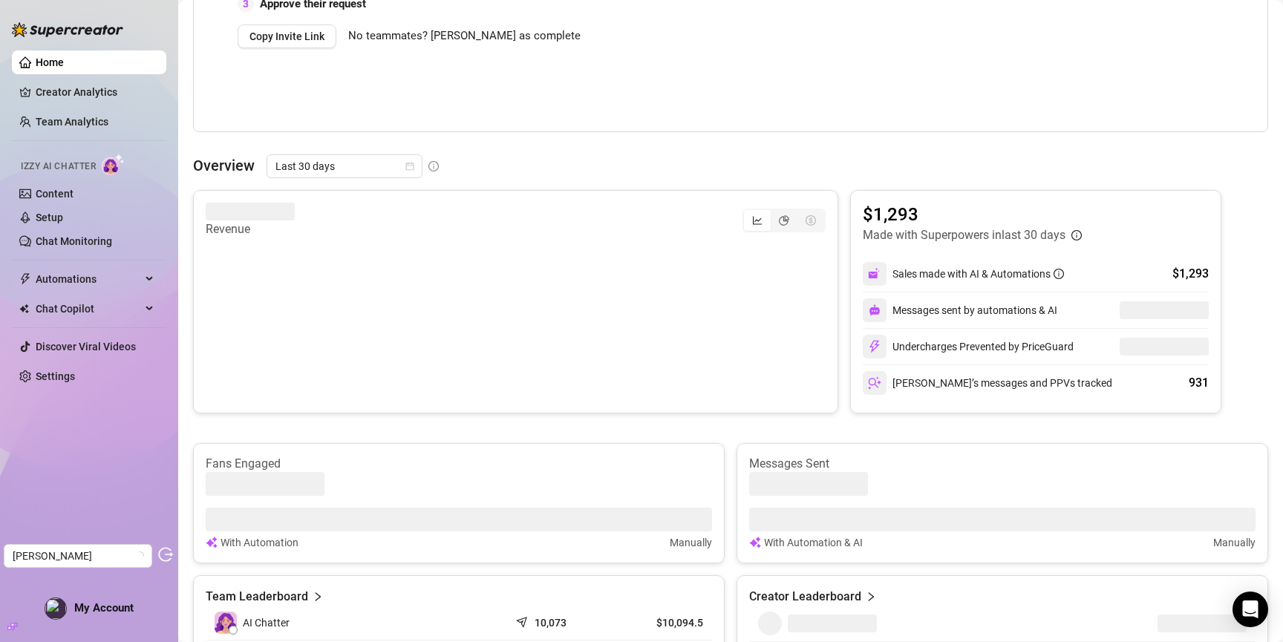
scroll to position [455, 0]
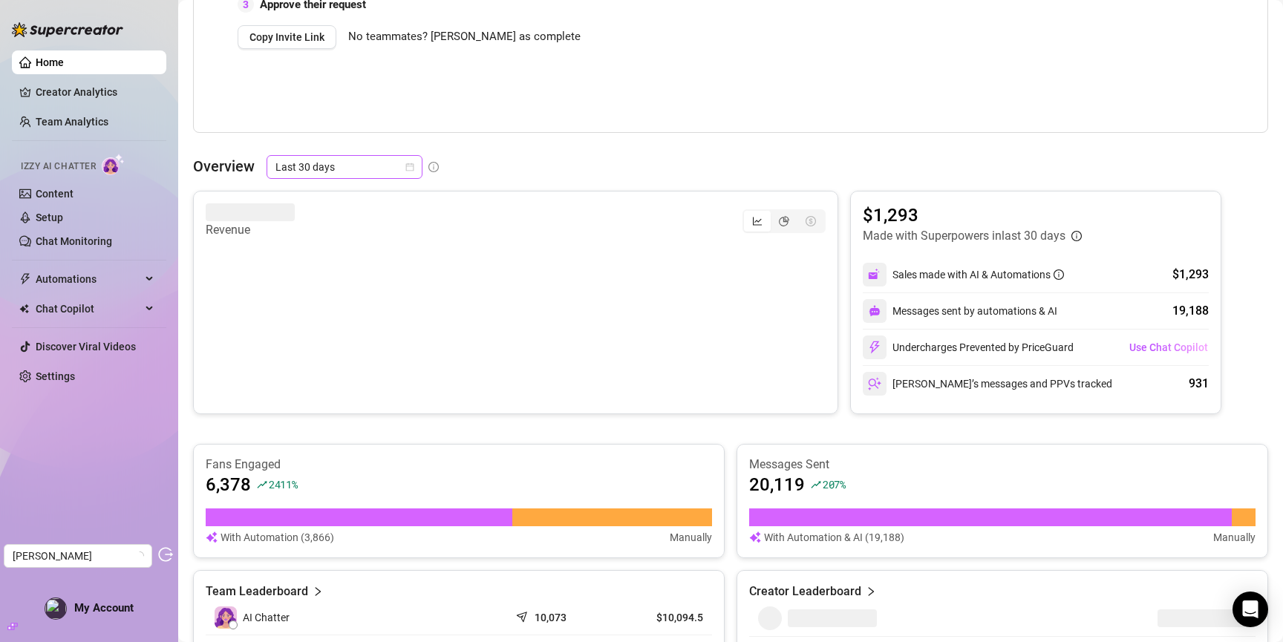
click at [345, 169] on span "Last 30 days" at bounding box center [344, 167] width 138 height 22
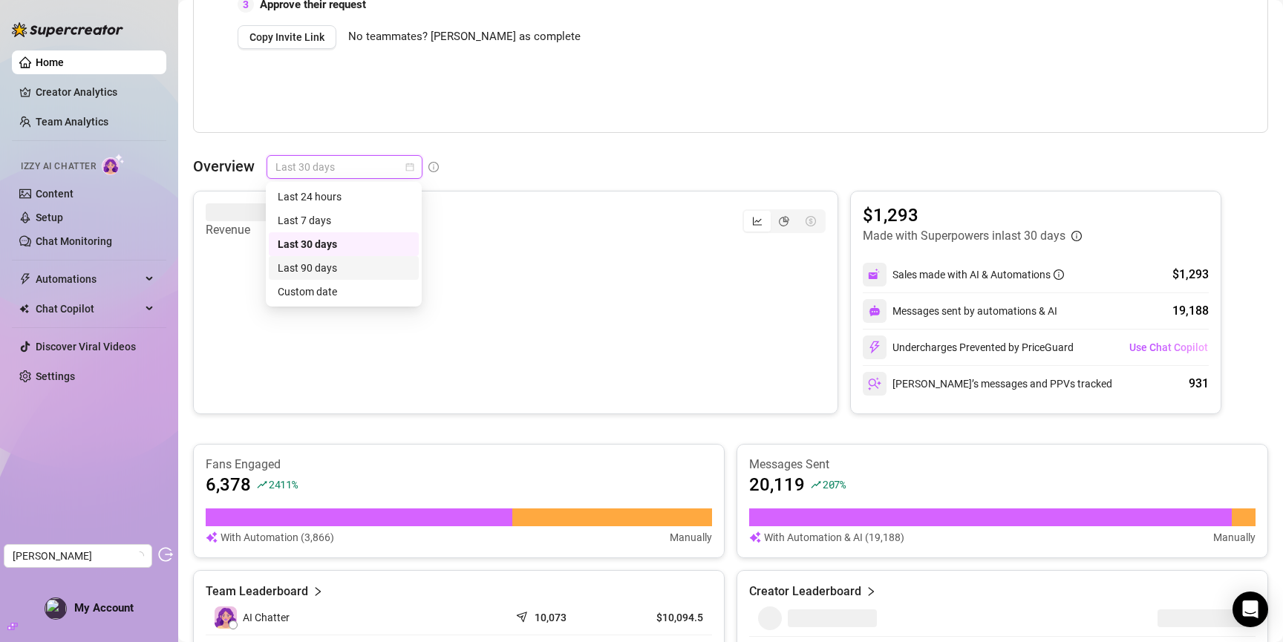
click at [338, 267] on div "Last 90 days" at bounding box center [344, 268] width 132 height 16
